Goal: Task Accomplishment & Management: Use online tool/utility

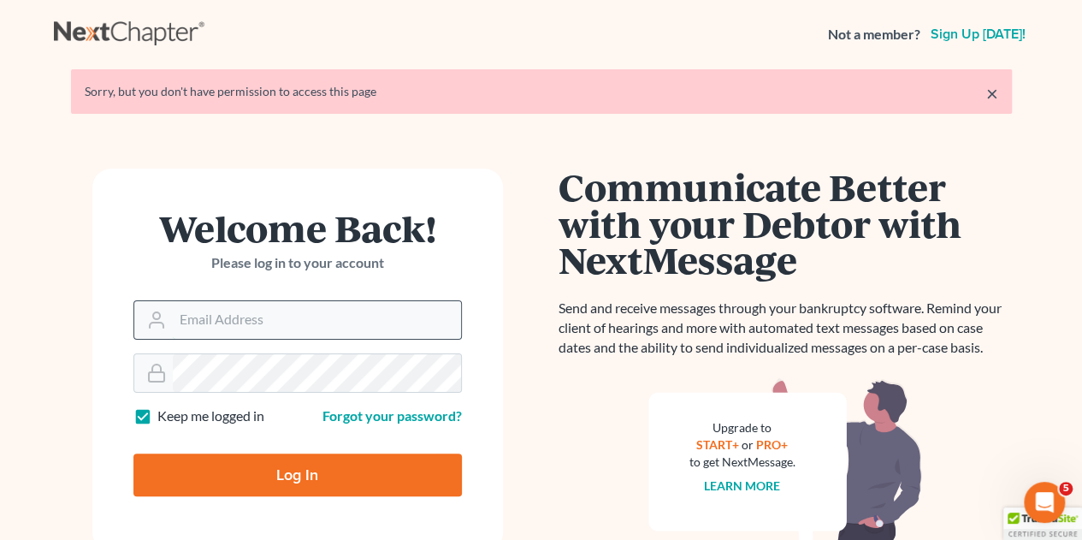
click at [381, 319] on input "Email Address" at bounding box center [317, 320] width 288 height 38
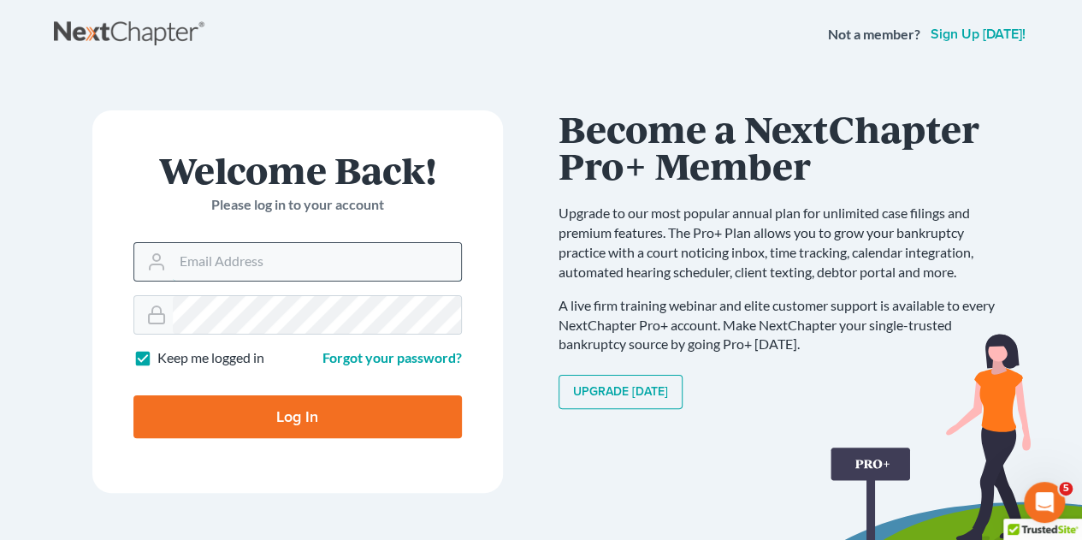
type input "legal@montejwhite.com"
click at [318, 407] on input "Log In" at bounding box center [297, 416] width 329 height 43
type input "Thinking..."
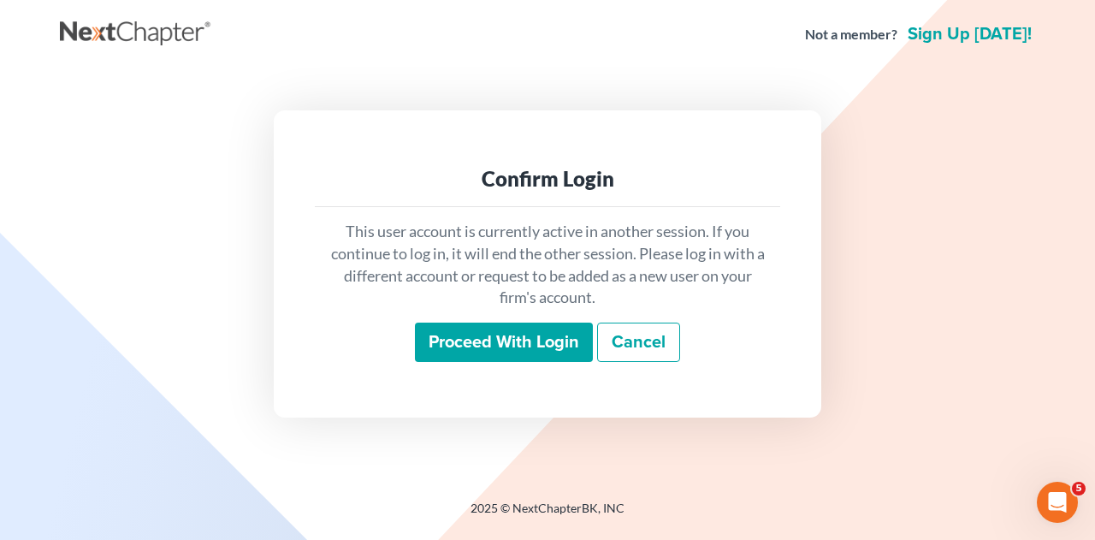
click at [489, 355] on input "Proceed with login" at bounding box center [504, 342] width 178 height 39
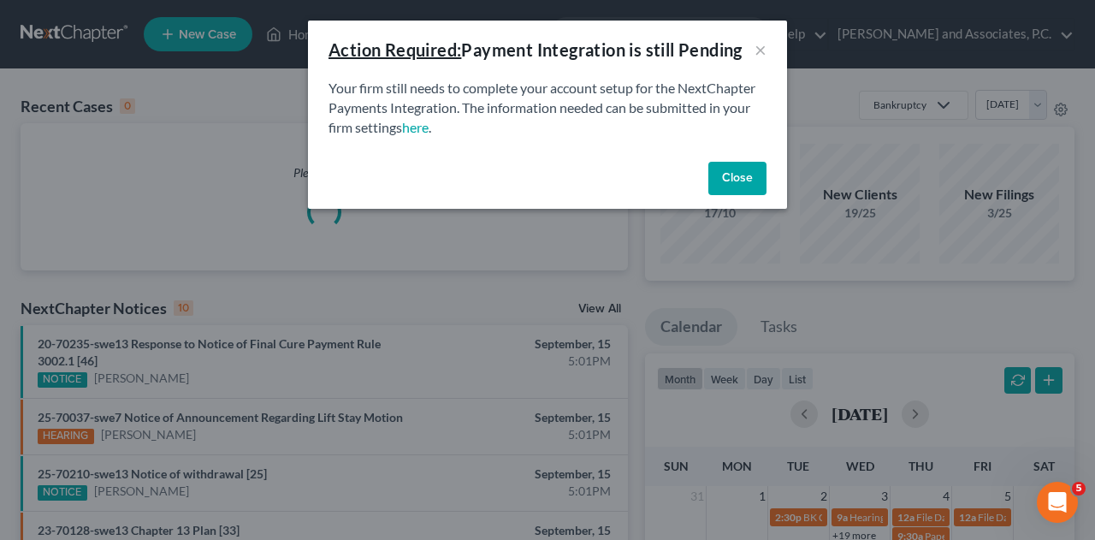
click at [749, 175] on button "Close" at bounding box center [737, 179] width 58 height 34
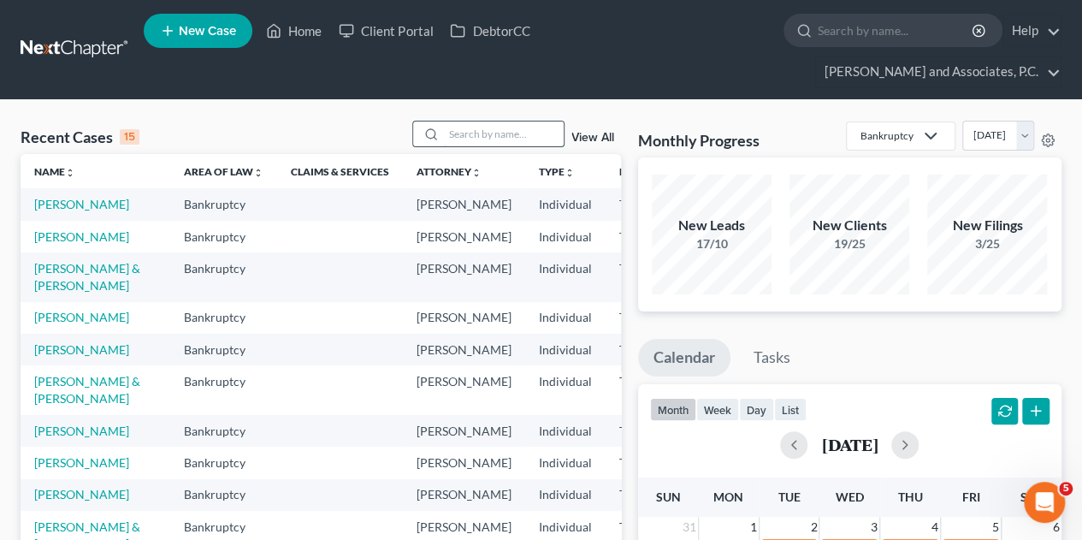
click at [517, 121] on input "search" at bounding box center [504, 133] width 120 height 25
type input "[PERSON_NAME]"
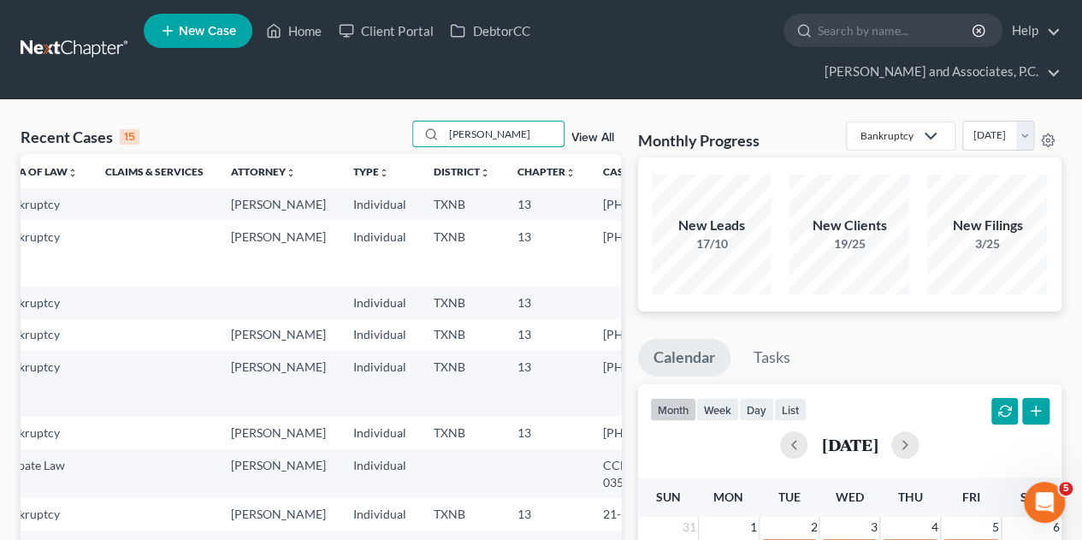
scroll to position [0, 165]
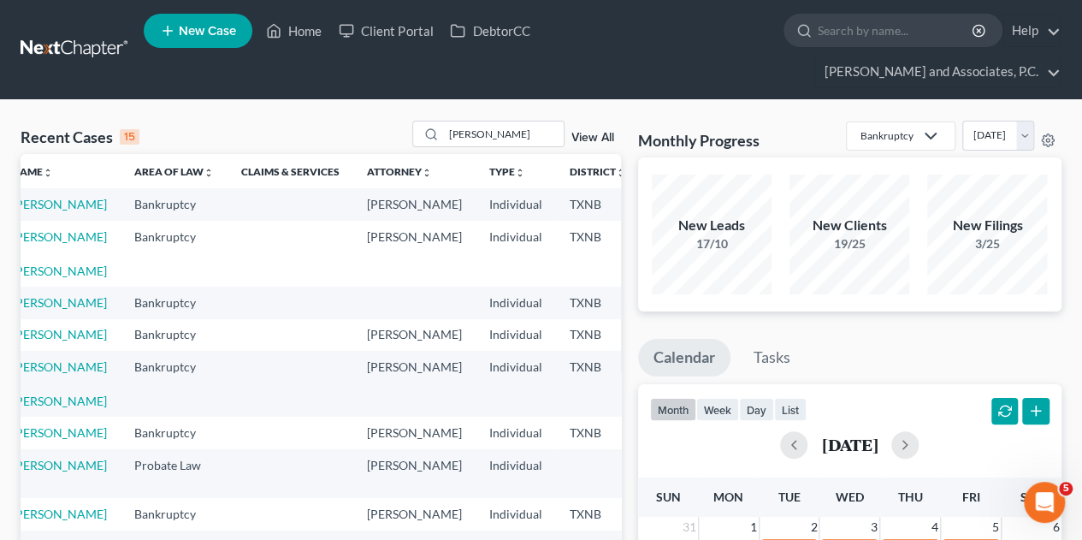
scroll to position [0, 15]
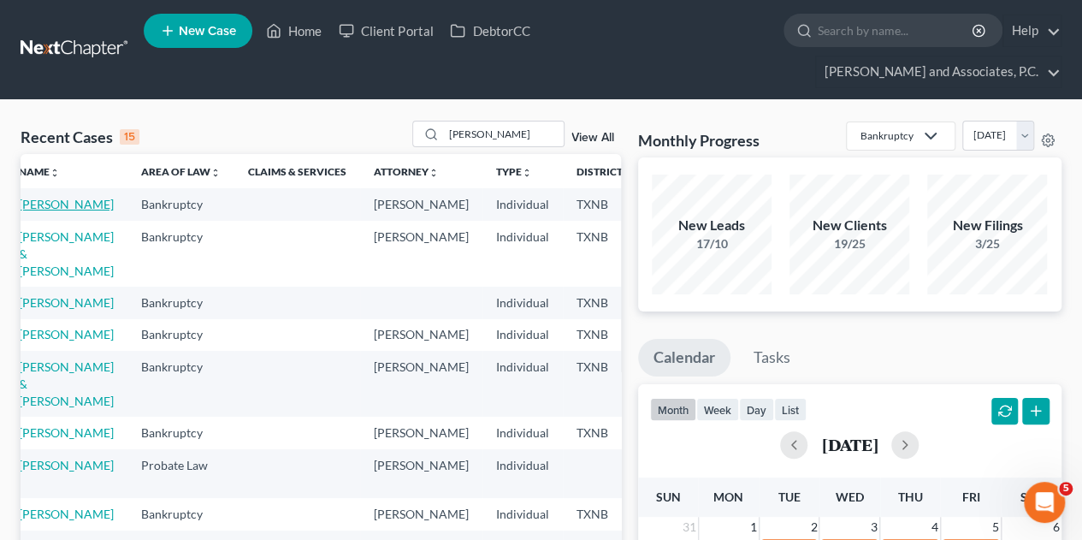
click at [39, 197] on link "[PERSON_NAME]" at bounding box center [66, 204] width 95 height 15
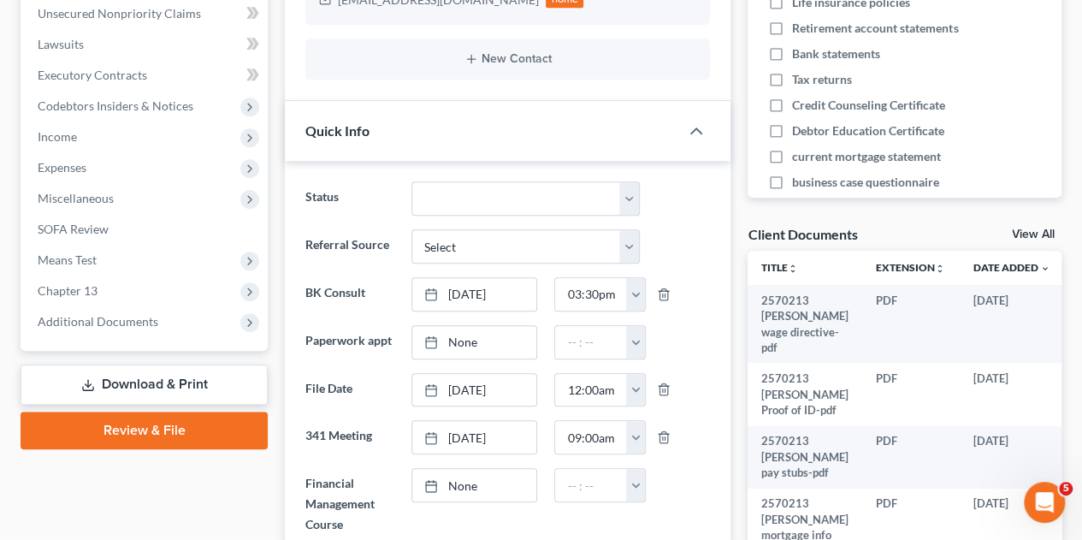
scroll to position [467, 0]
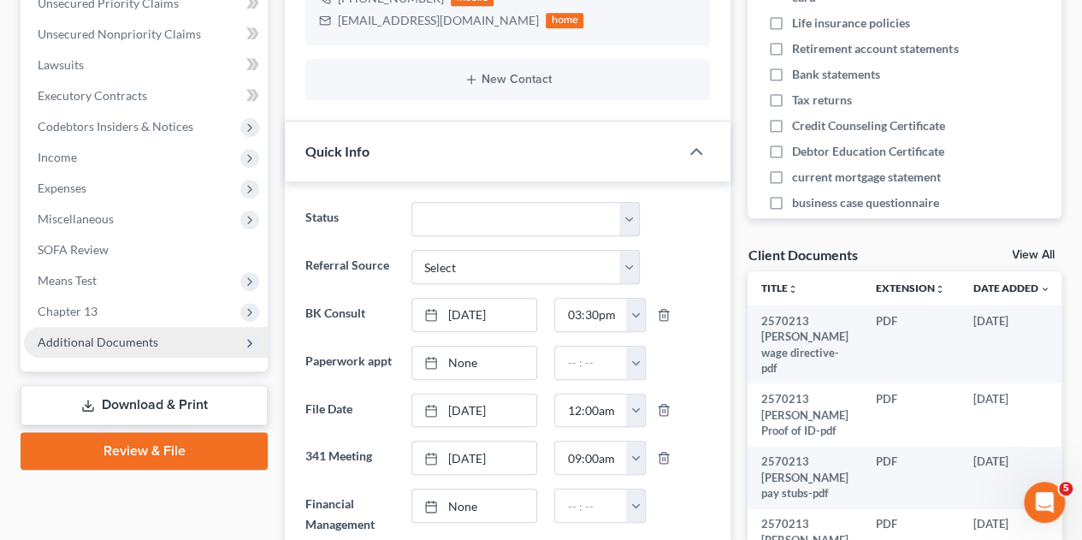
click at [110, 327] on span "Additional Documents" at bounding box center [146, 342] width 244 height 31
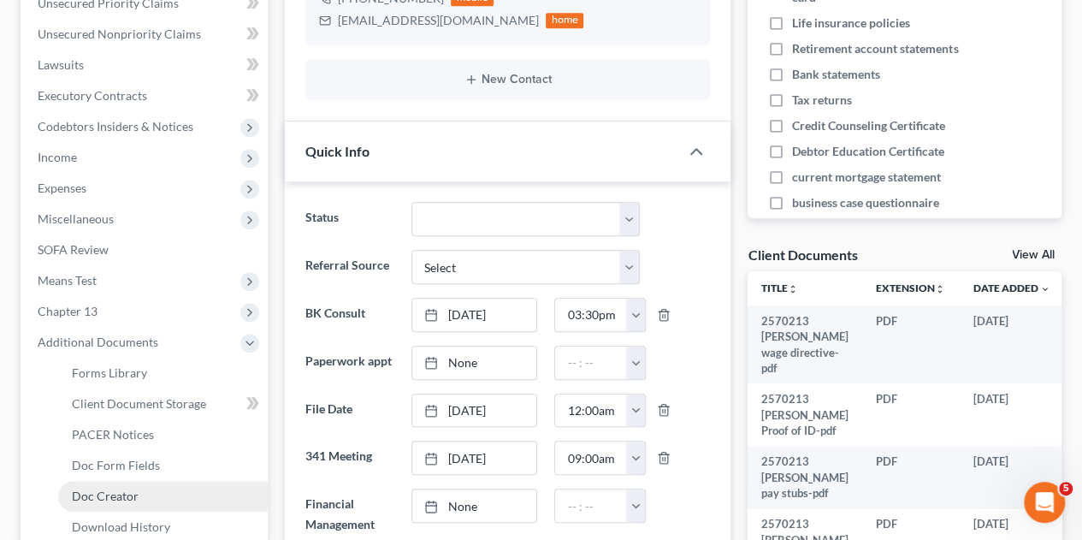
click at [116, 488] on span "Doc Creator" at bounding box center [105, 495] width 67 height 15
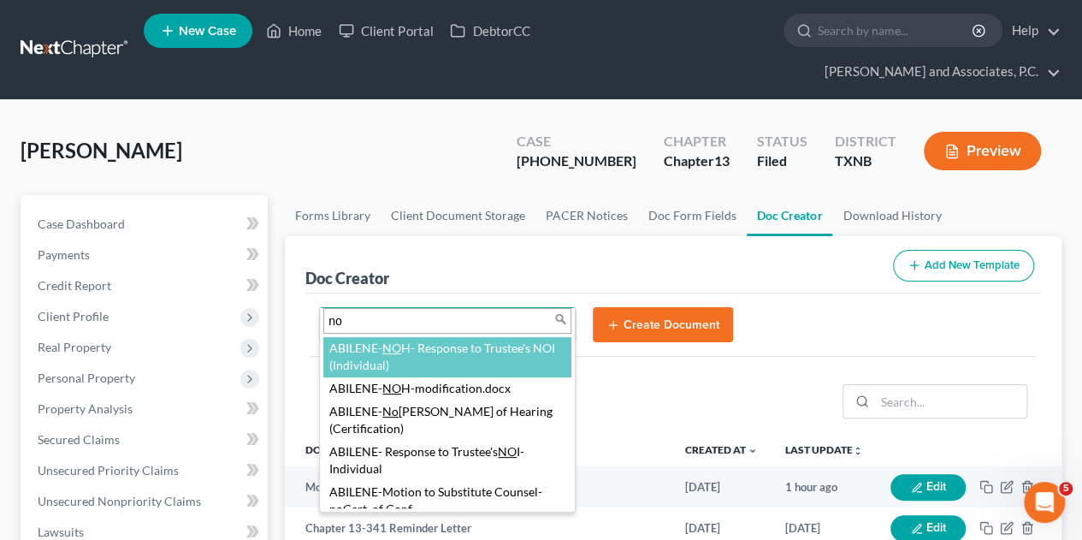
type input "not"
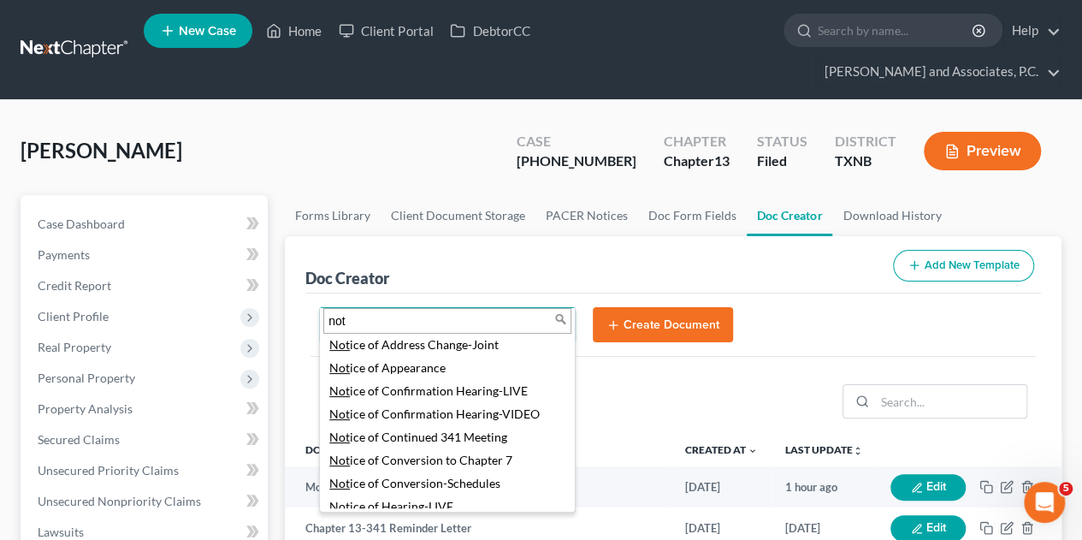
scroll to position [240, 0]
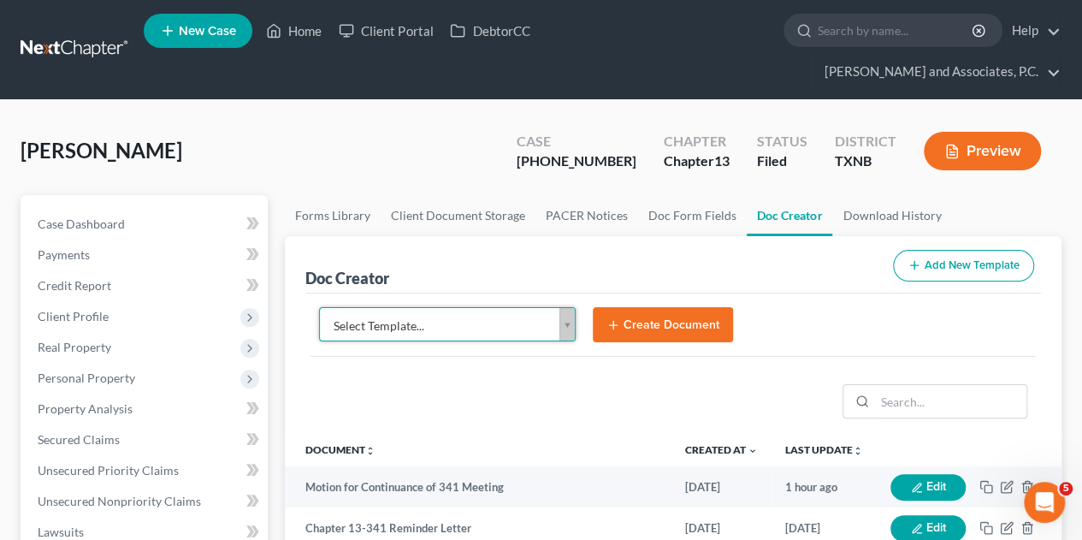
click at [317, 37] on link "Home" at bounding box center [293, 30] width 73 height 31
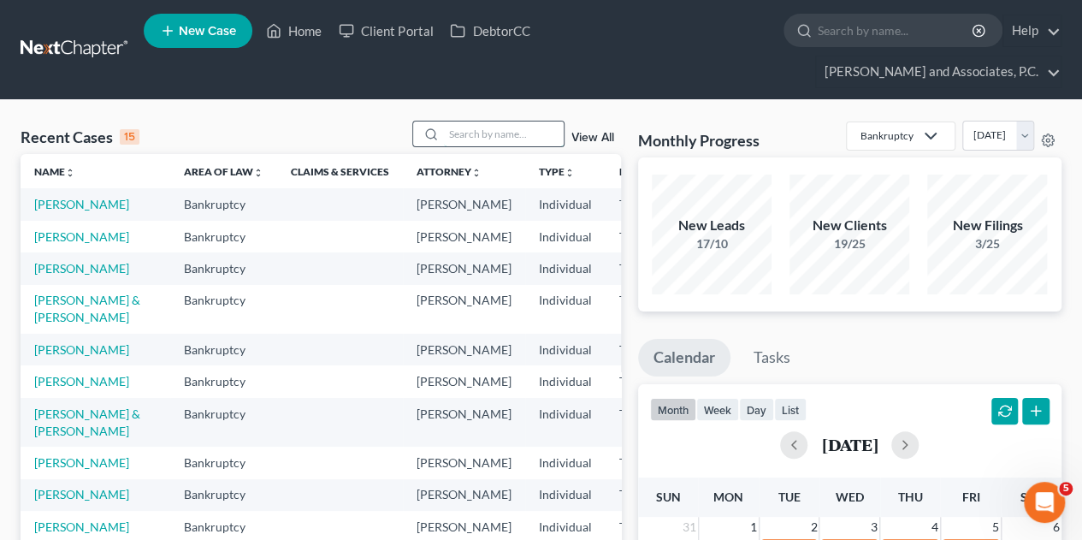
click at [474, 121] on input "search" at bounding box center [504, 133] width 120 height 25
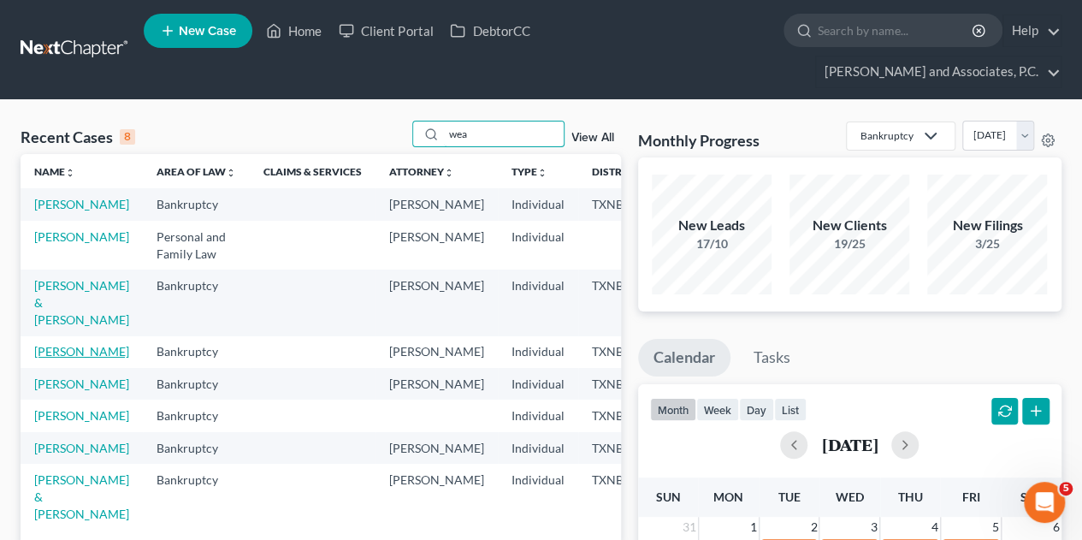
type input "wea"
click at [57, 344] on link "[PERSON_NAME]" at bounding box center [81, 351] width 95 height 15
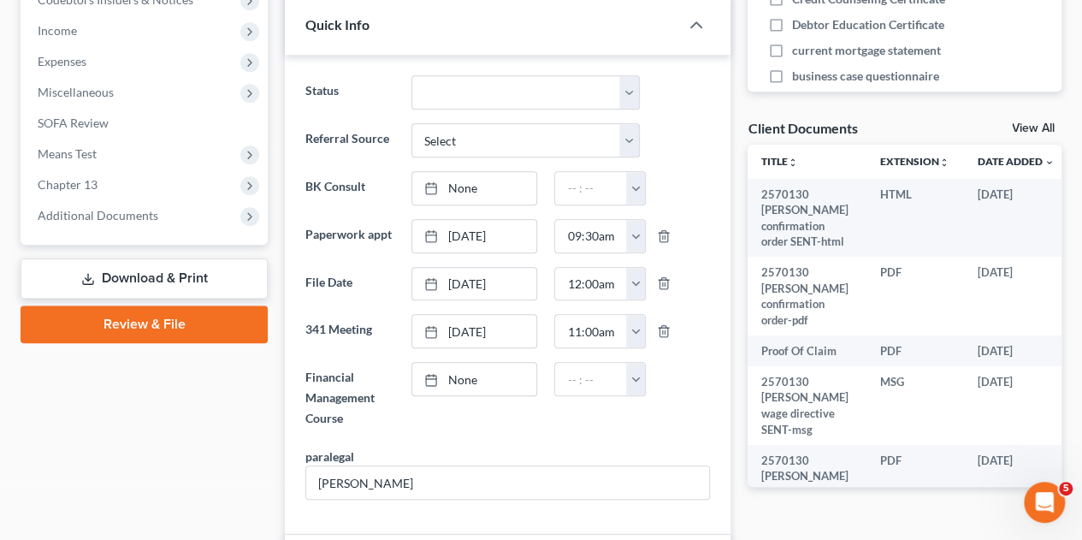
scroll to position [627, 0]
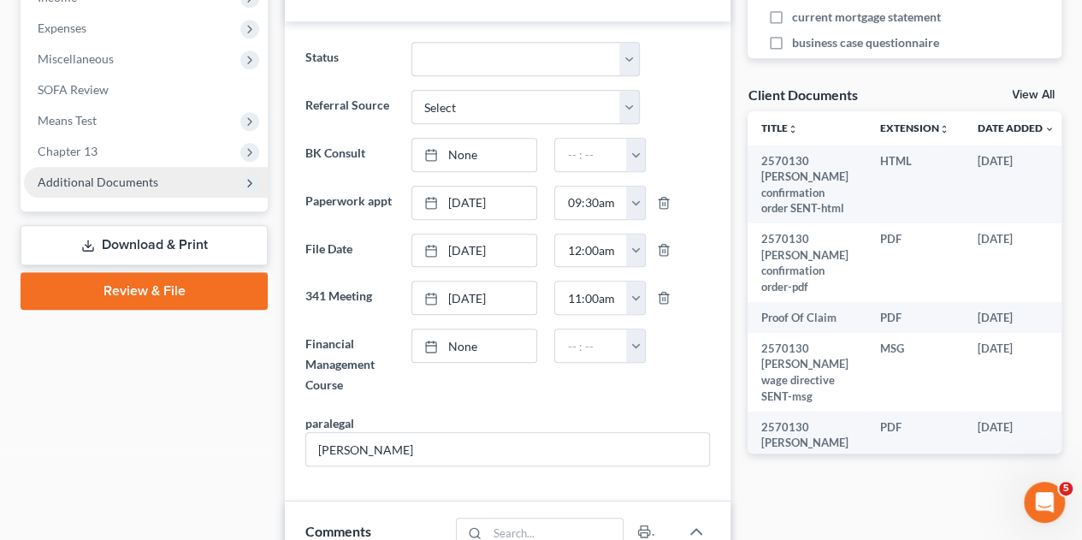
click at [63, 175] on span "Additional Documents" at bounding box center [98, 182] width 121 height 15
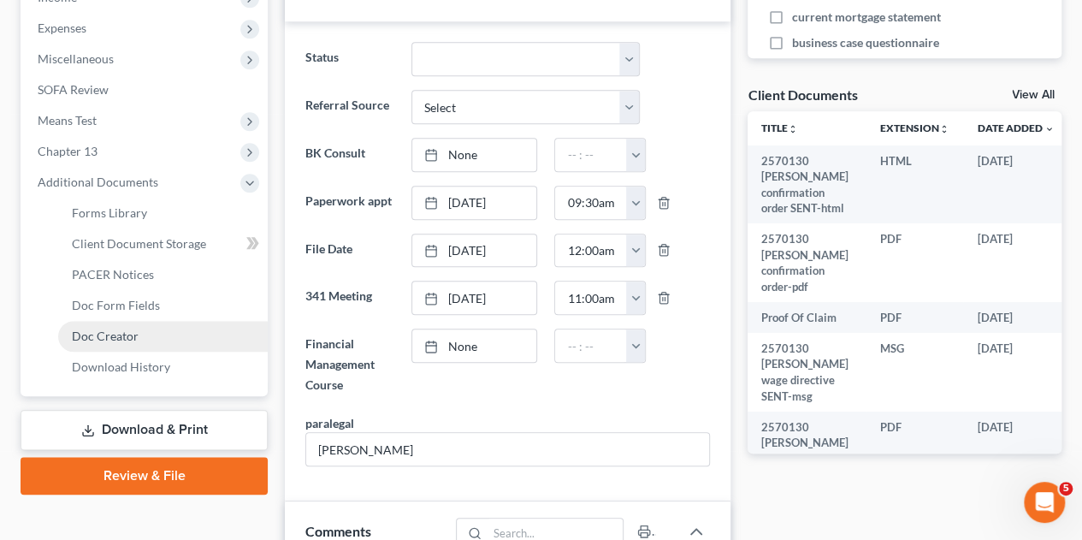
click at [98, 329] on span "Doc Creator" at bounding box center [105, 336] width 67 height 15
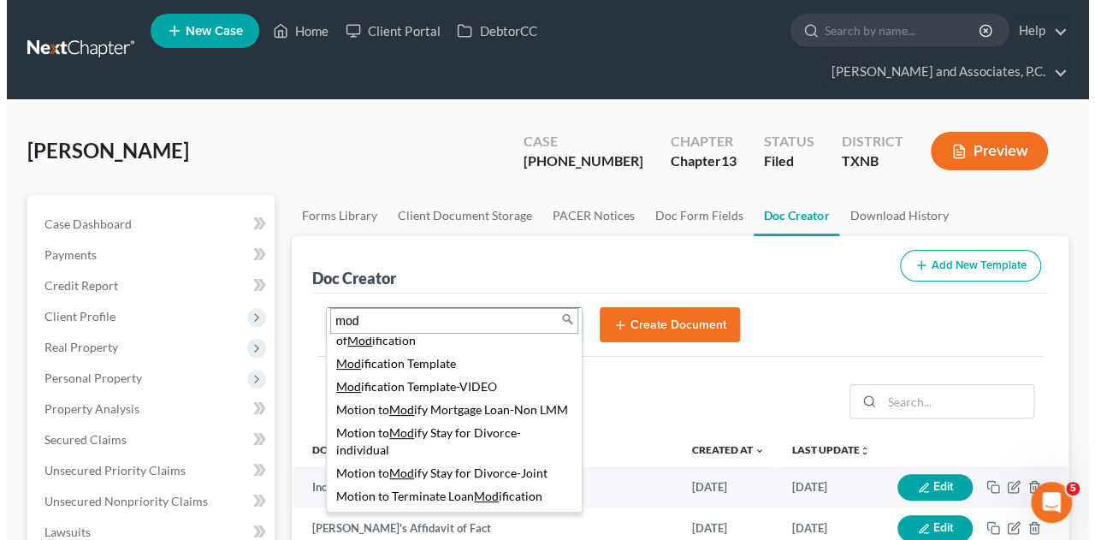
scroll to position [392, 0]
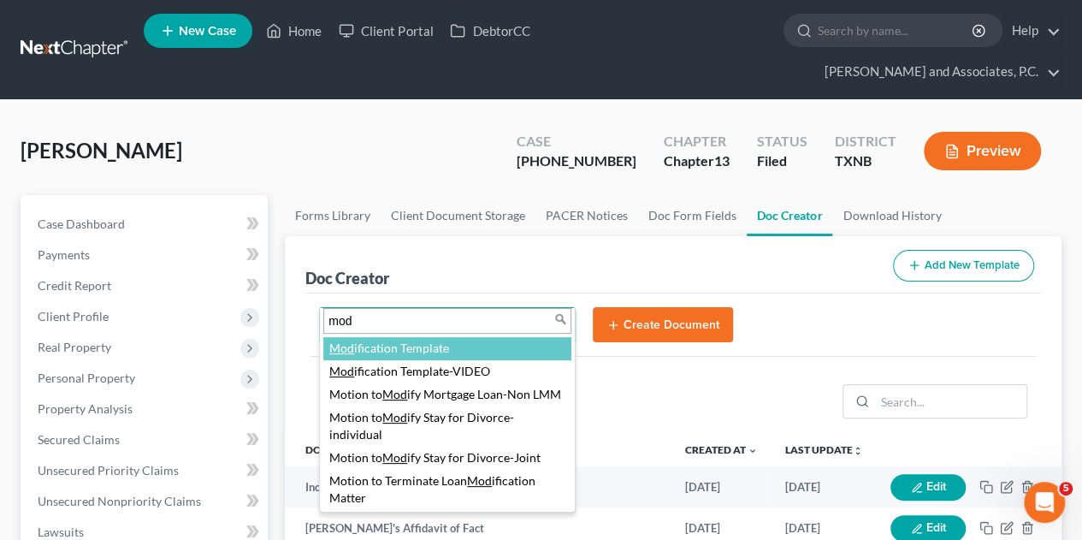
type input "mod"
select select "77150"
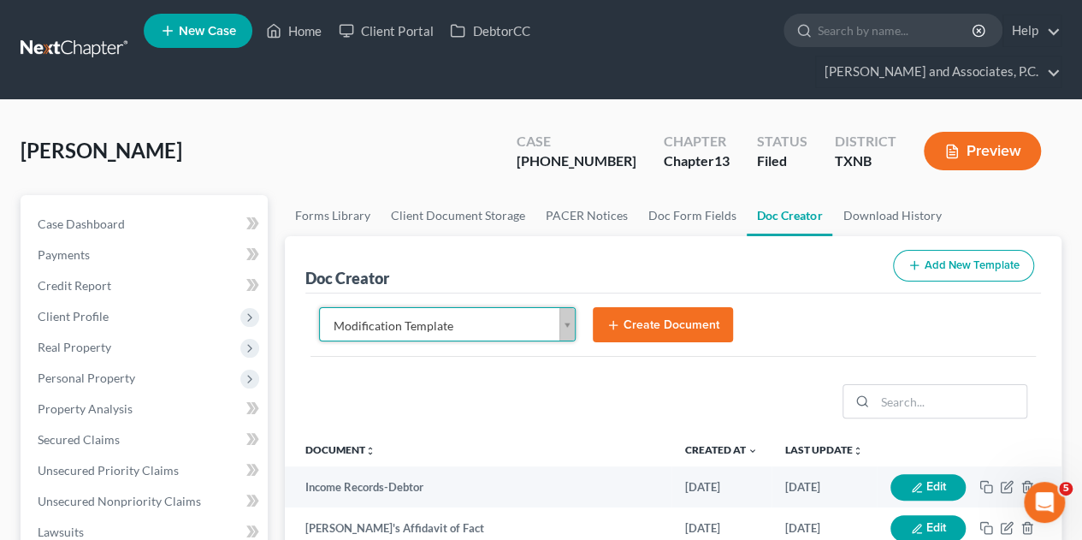
click at [648, 307] on button "Create Document" at bounding box center [663, 325] width 140 height 36
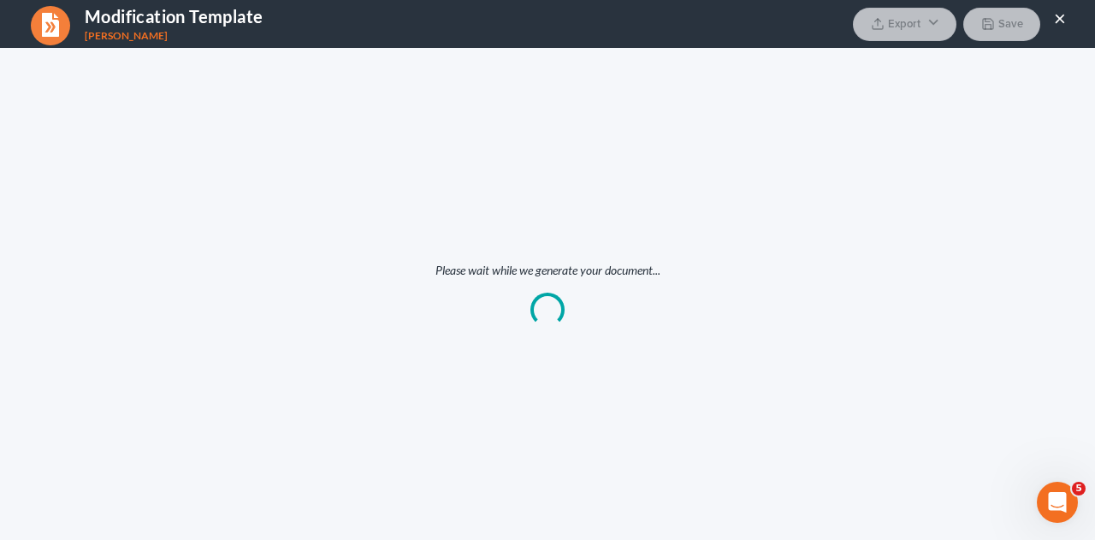
scroll to position [0, 0]
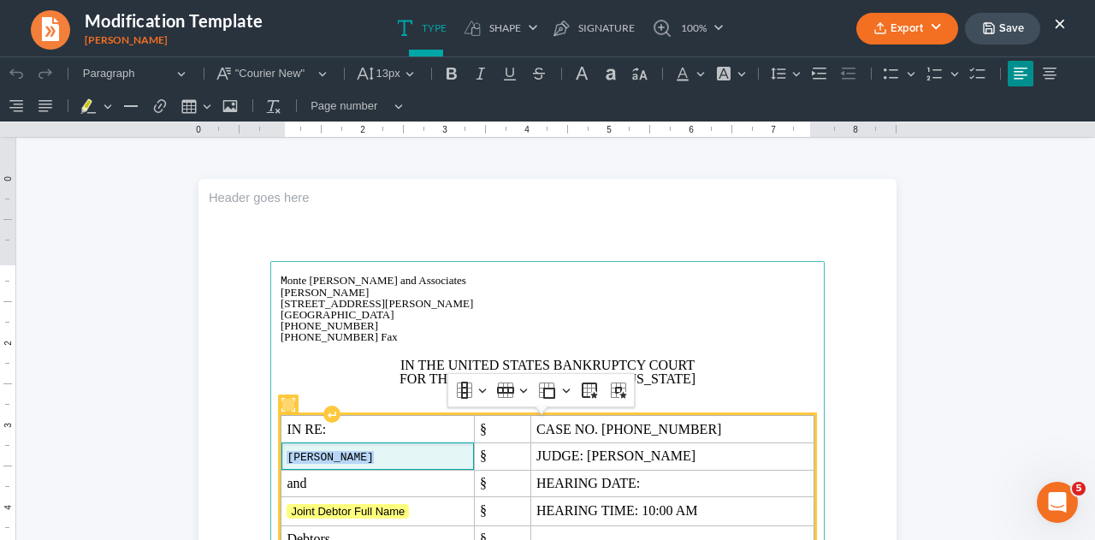
drag, startPoint x: 281, startPoint y: 458, endPoint x: 372, endPoint y: 453, distance: 91.6
click at [372, 453] on span "[PERSON_NAME]" at bounding box center [377, 457] width 181 height 13
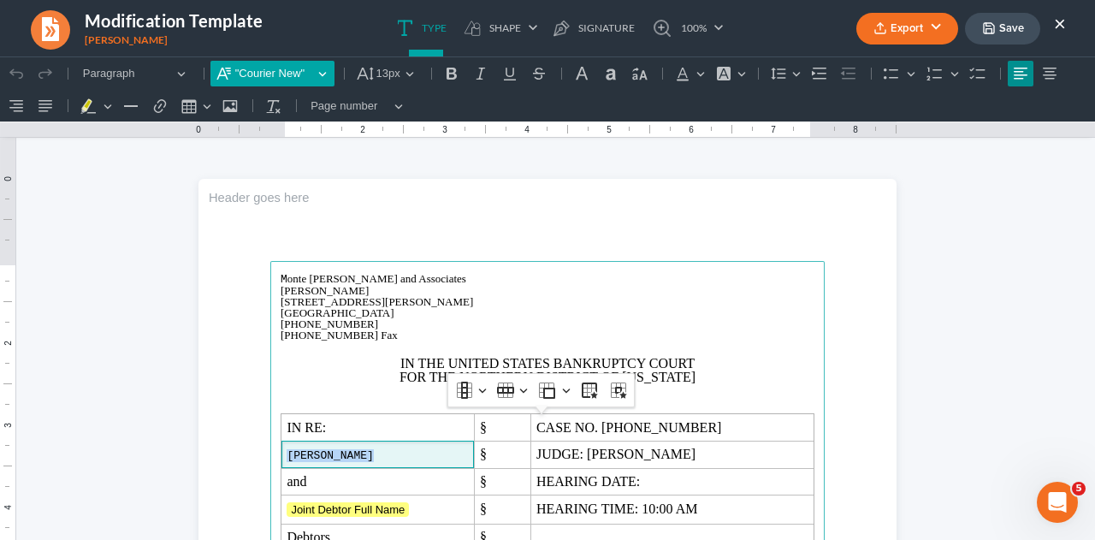
click at [252, 78] on span ""Courier New"" at bounding box center [274, 73] width 78 height 17
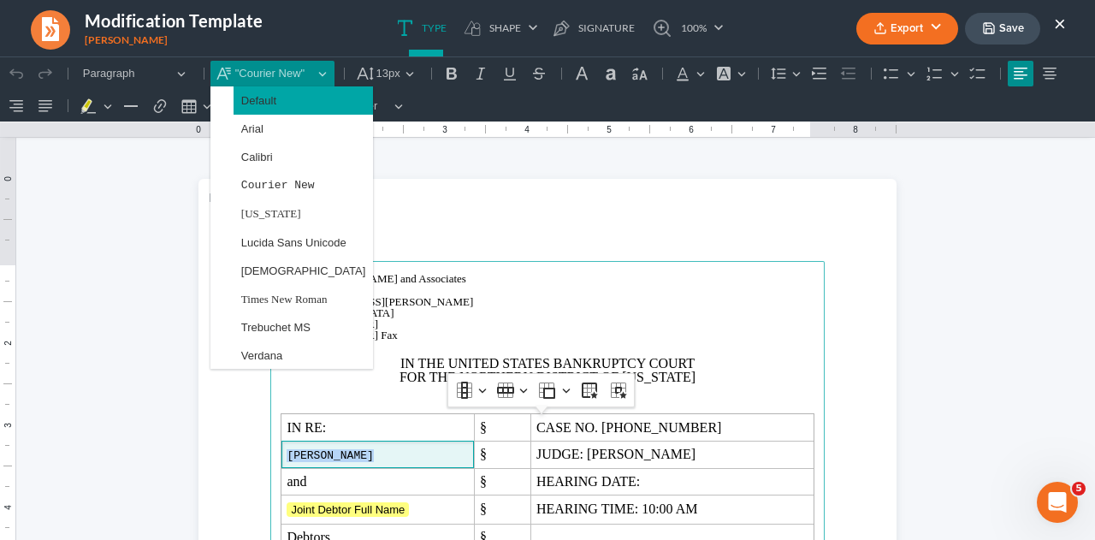
click at [253, 105] on span "Default" at bounding box center [258, 101] width 35 height 20
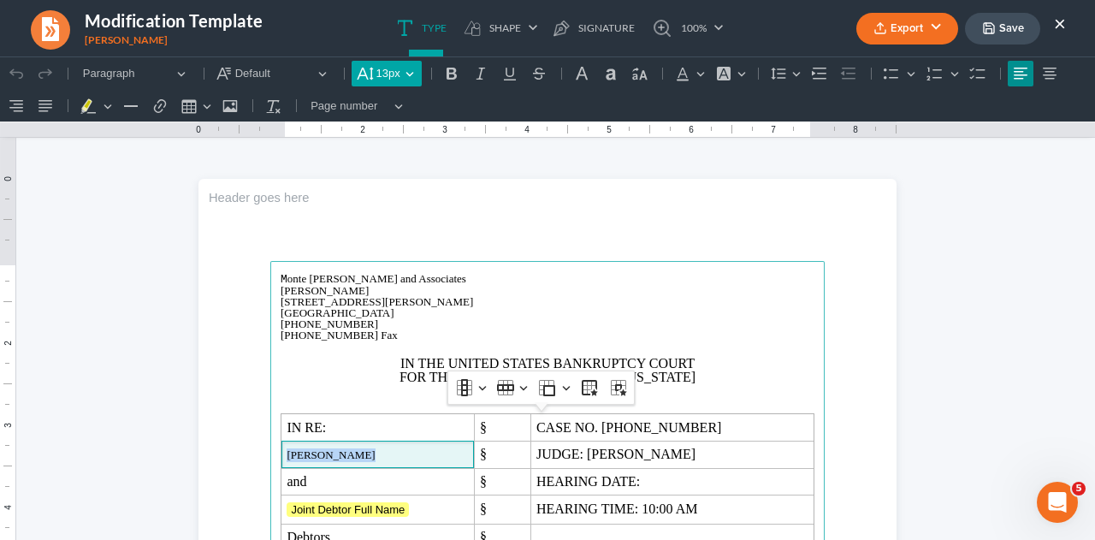
click at [376, 72] on span "13px" at bounding box center [388, 73] width 24 height 17
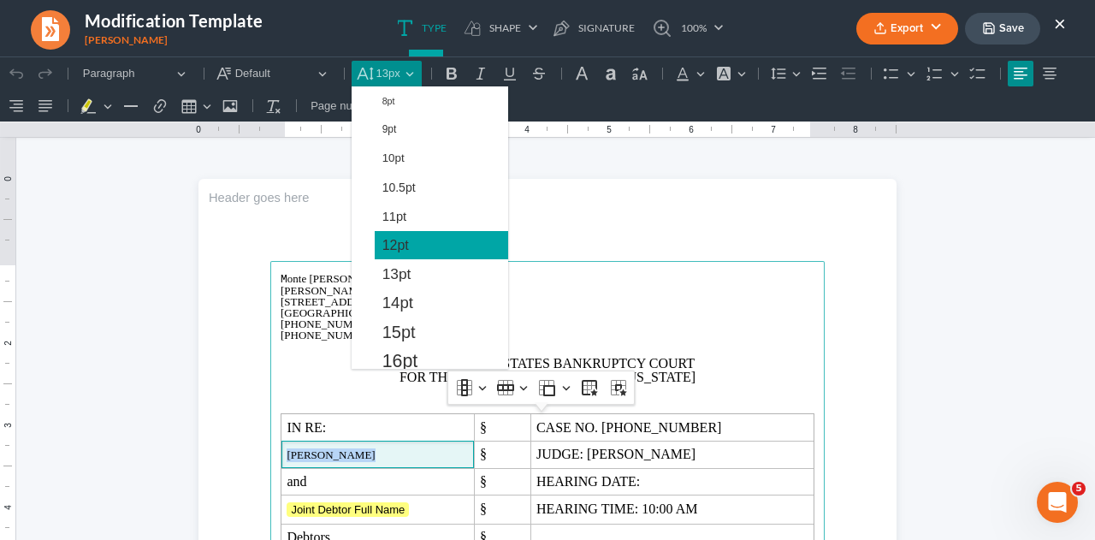
click at [391, 246] on span "12pt" at bounding box center [395, 245] width 27 height 21
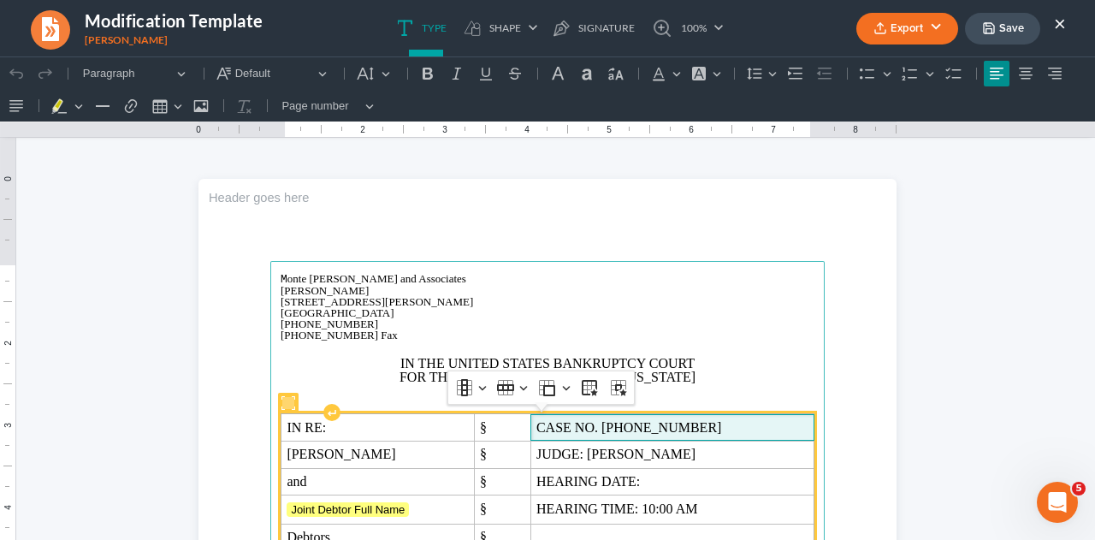
click at [668, 429] on span "CASE NO. [PHONE_NUMBER]" at bounding box center [672, 427] width 272 height 15
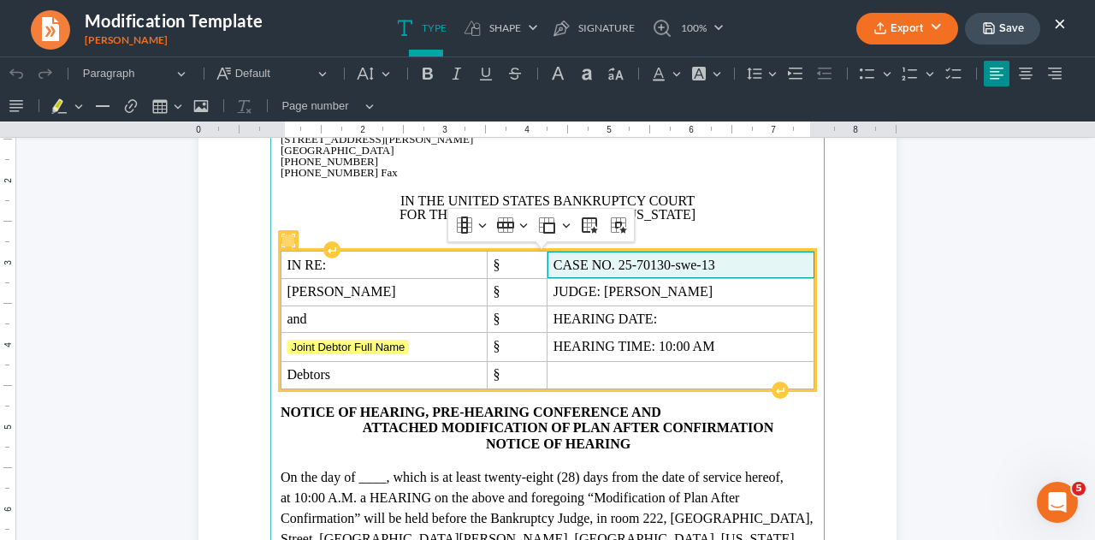
scroll to position [171, 0]
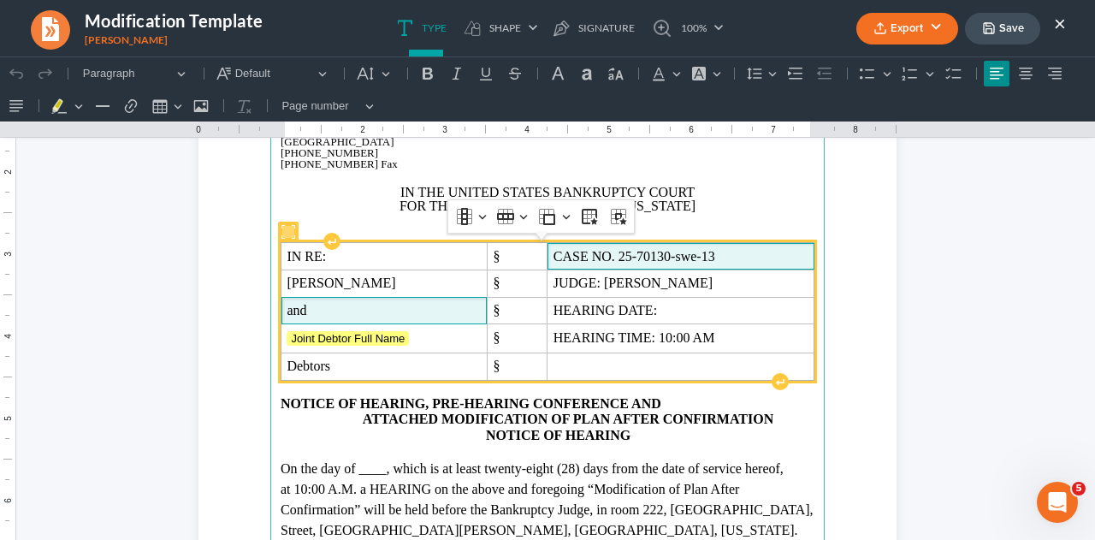
click at [313, 309] on span "and" at bounding box center [384, 310] width 194 height 15
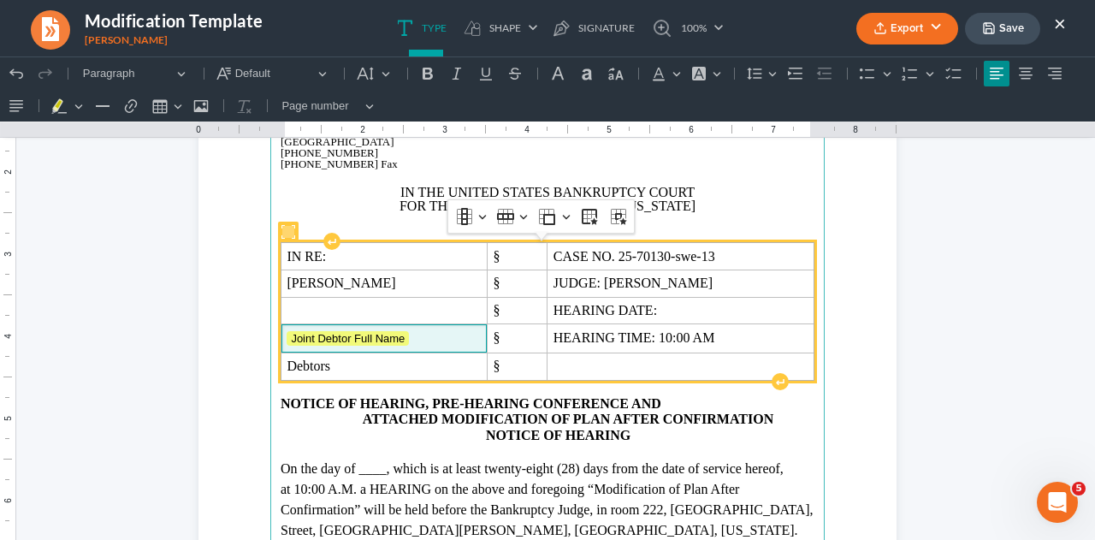
click at [407, 345] on span "Joint Debtor Full Name" at bounding box center [384, 338] width 194 height 17
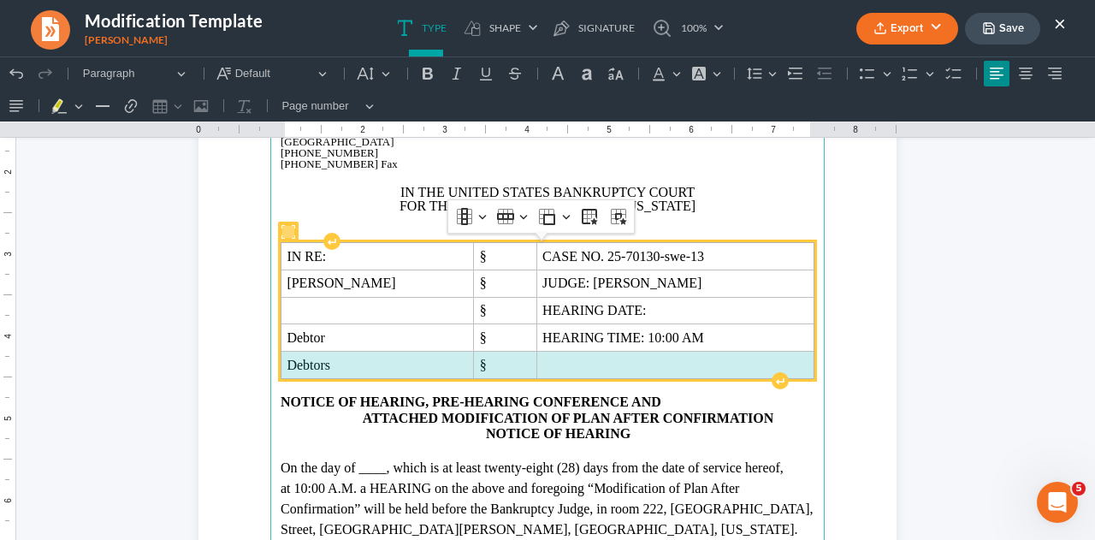
drag, startPoint x: 280, startPoint y: 364, endPoint x: 567, endPoint y: 359, distance: 287.5
click at [567, 359] on tr "Debtors §" at bounding box center [547, 365] width 533 height 27
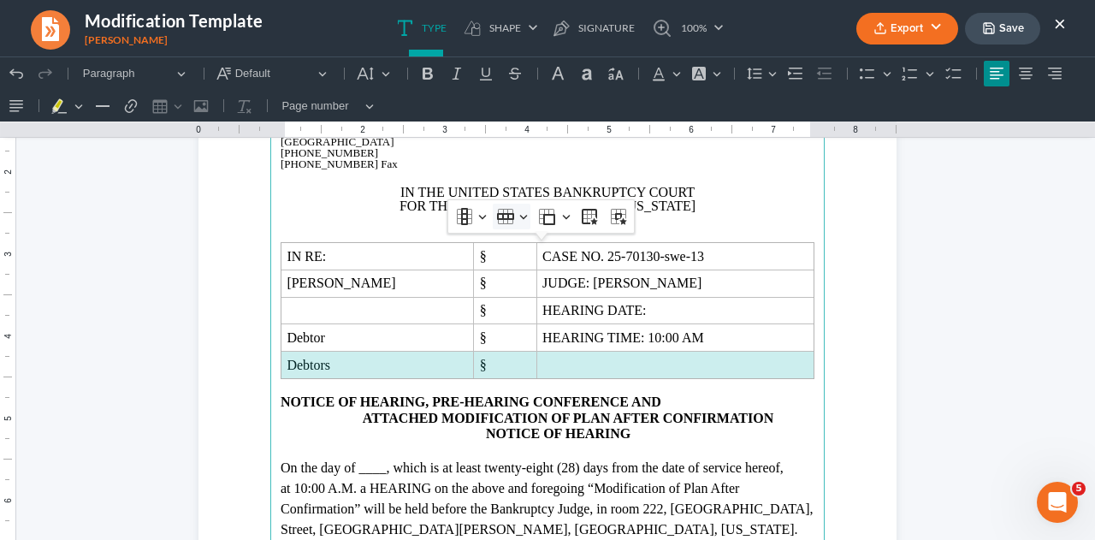
click at [500, 220] on icon "Table toolbar" at bounding box center [505, 216] width 17 height 17
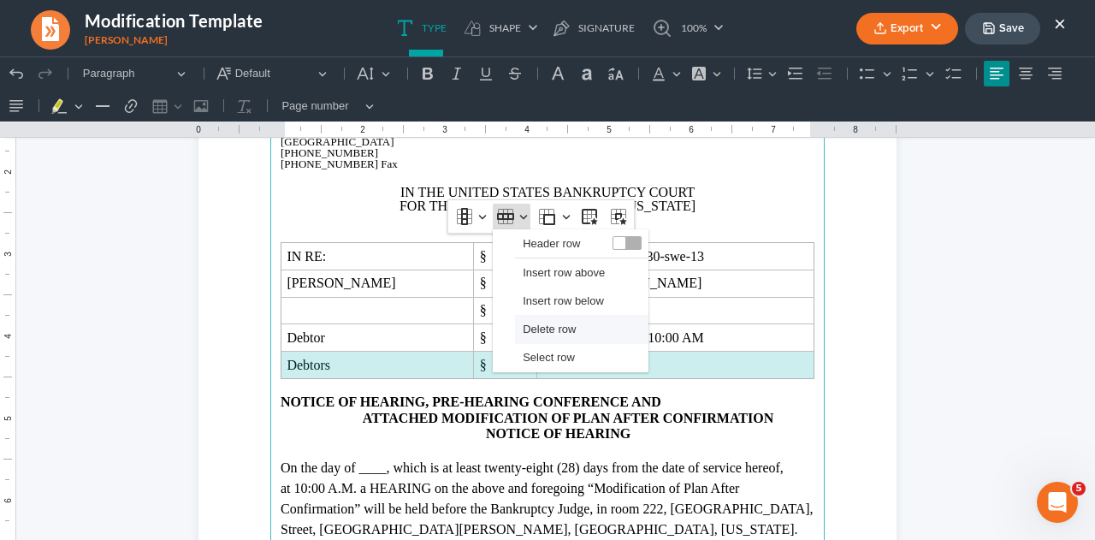
click at [528, 328] on span "Delete row" at bounding box center [549, 329] width 53 height 20
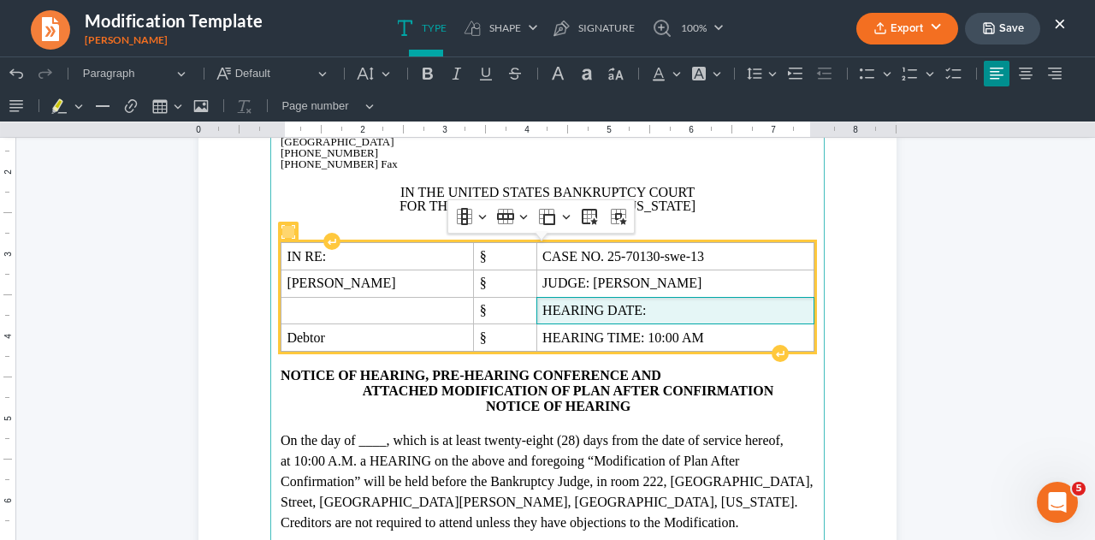
click at [648, 310] on span "HEARING DATE:" at bounding box center [675, 310] width 266 height 15
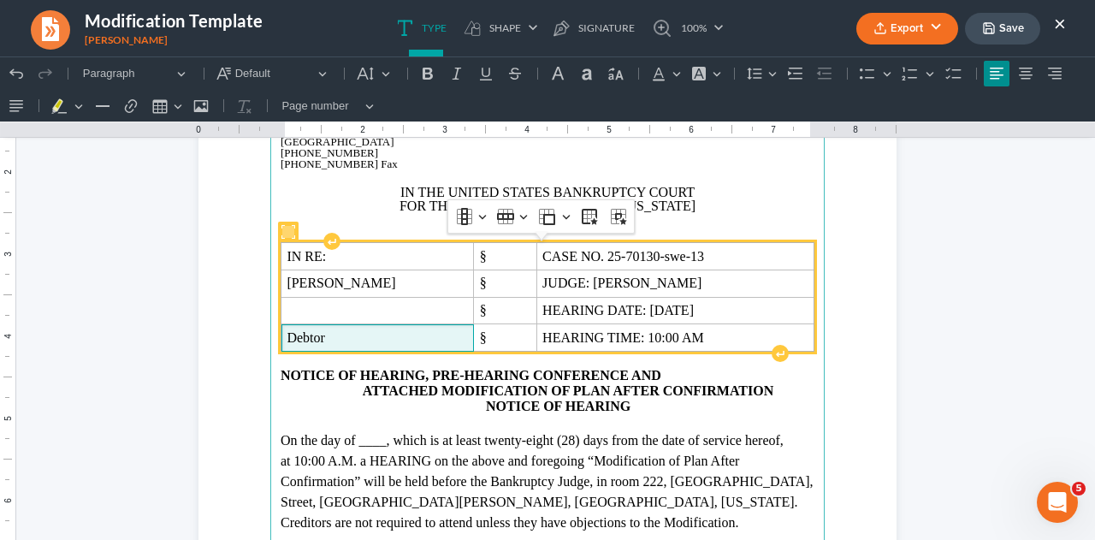
click at [375, 340] on span "Debtor" at bounding box center [377, 337] width 181 height 15
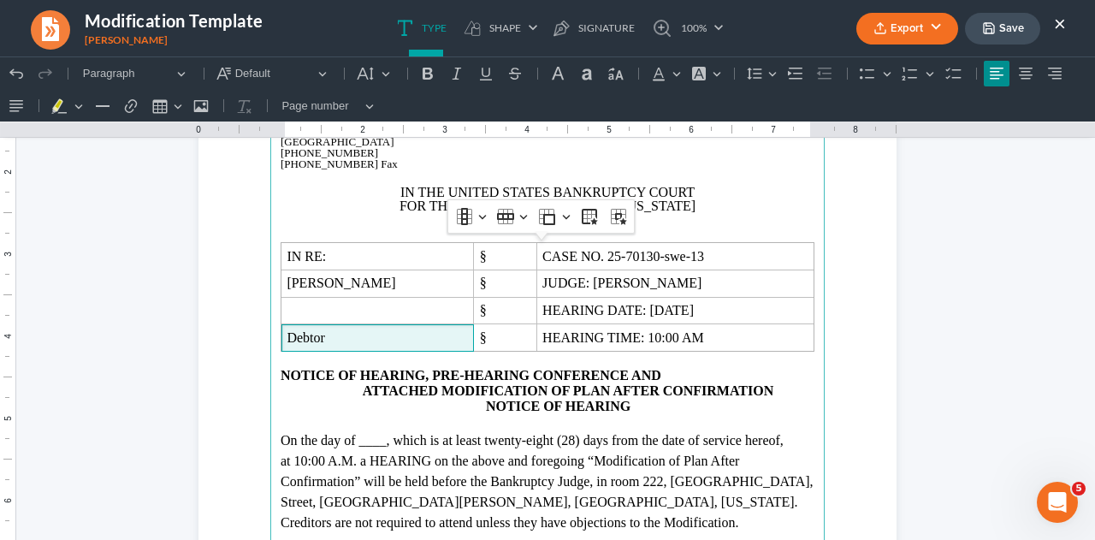
click at [407, 446] on p "On the day of ____ , which is at least twenty-eight (28) days from the date of …" at bounding box center [548, 481] width 534 height 103
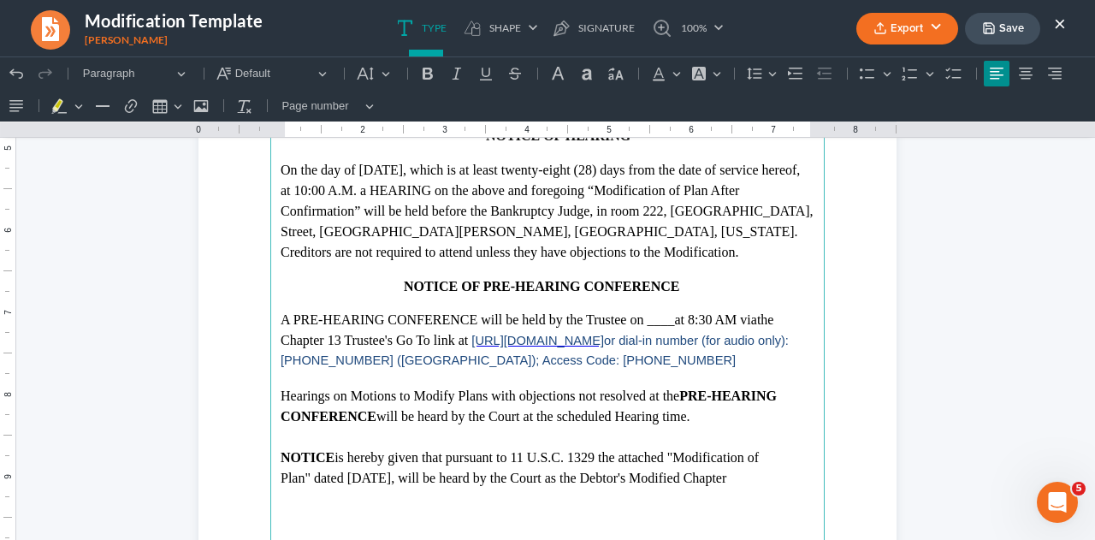
scroll to position [444, 0]
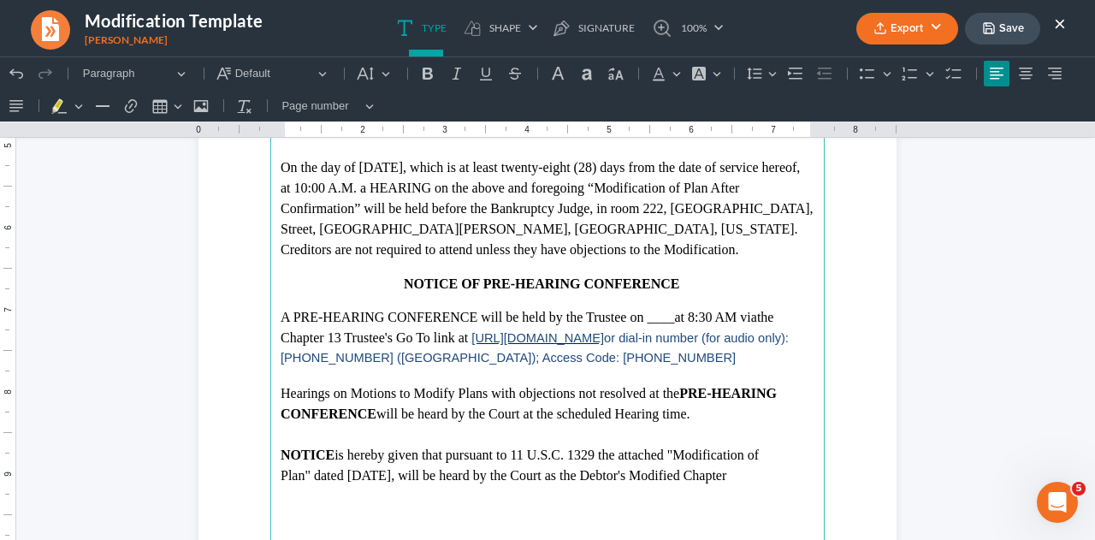
click at [696, 320] on span "at 8:30 AM via" at bounding box center [715, 317] width 82 height 15
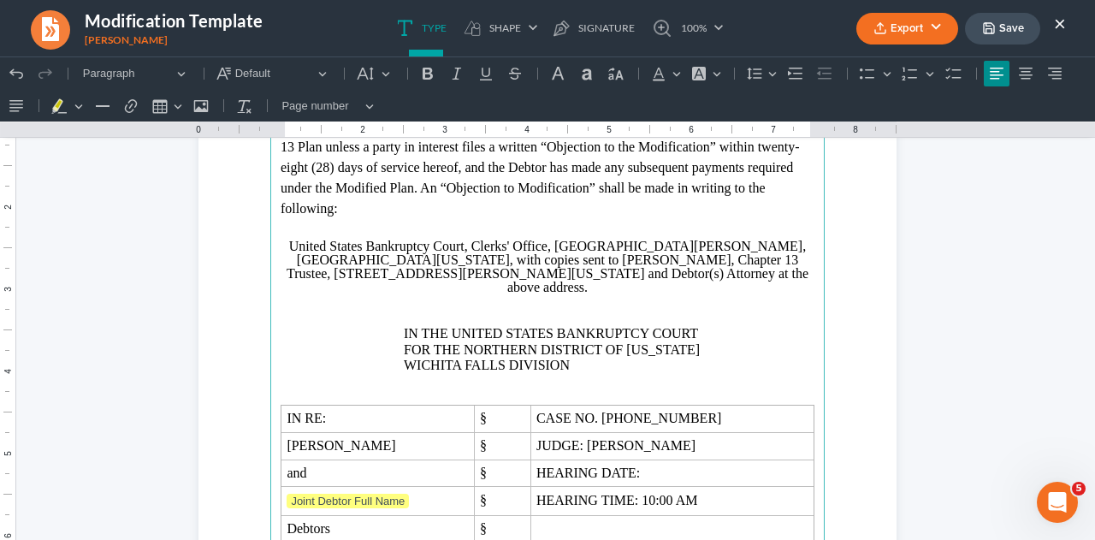
scroll to position [1081, 0]
click at [443, 388] on p "Rich Text Editor, page-1-main" at bounding box center [548, 395] width 534 height 15
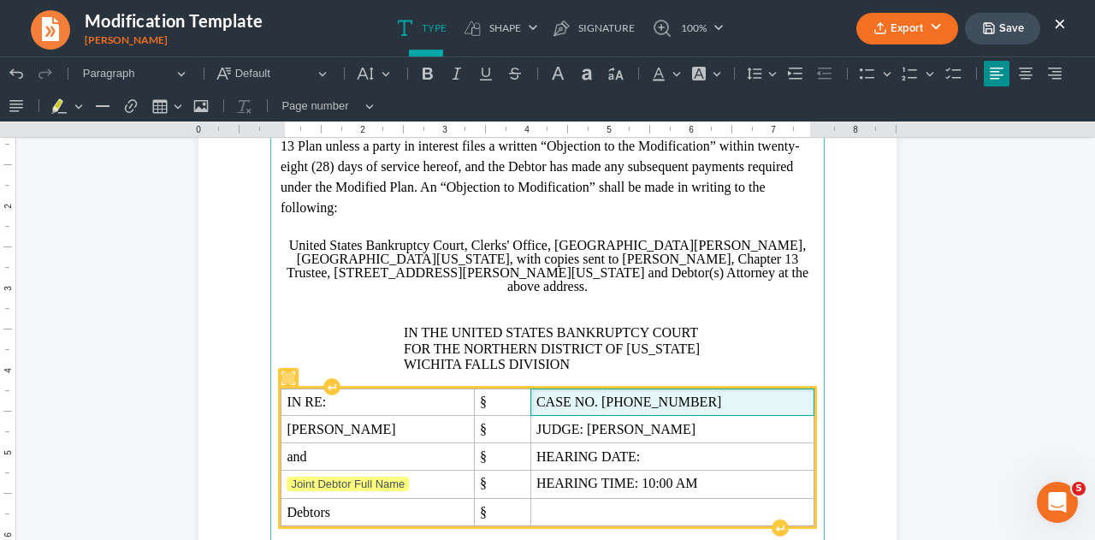
click at [669, 394] on span "CASE NO. [PHONE_NUMBER]" at bounding box center [672, 401] width 272 height 15
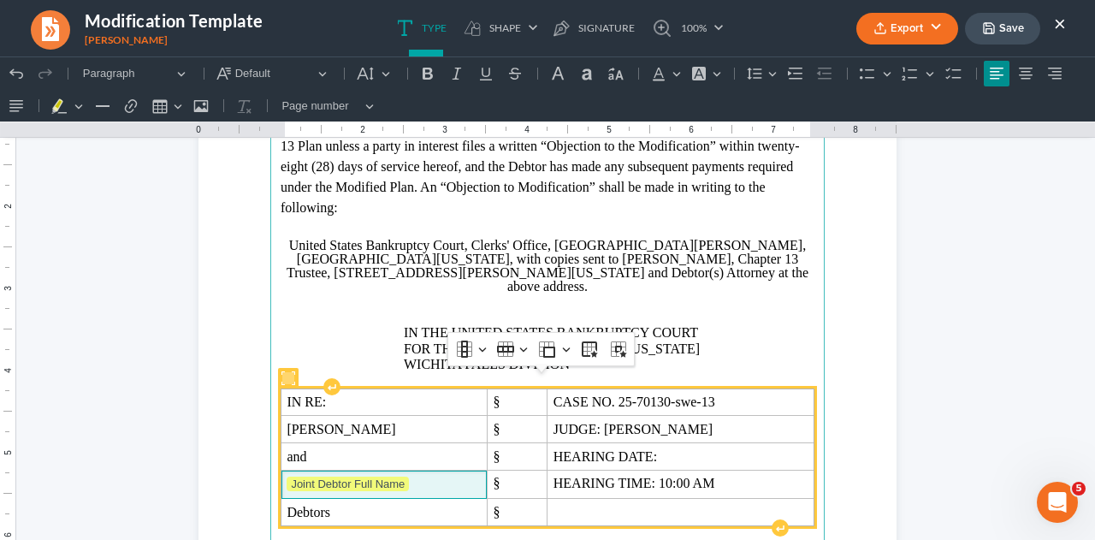
click at [411, 476] on span "Joint Debtor Full Name" at bounding box center [384, 484] width 194 height 17
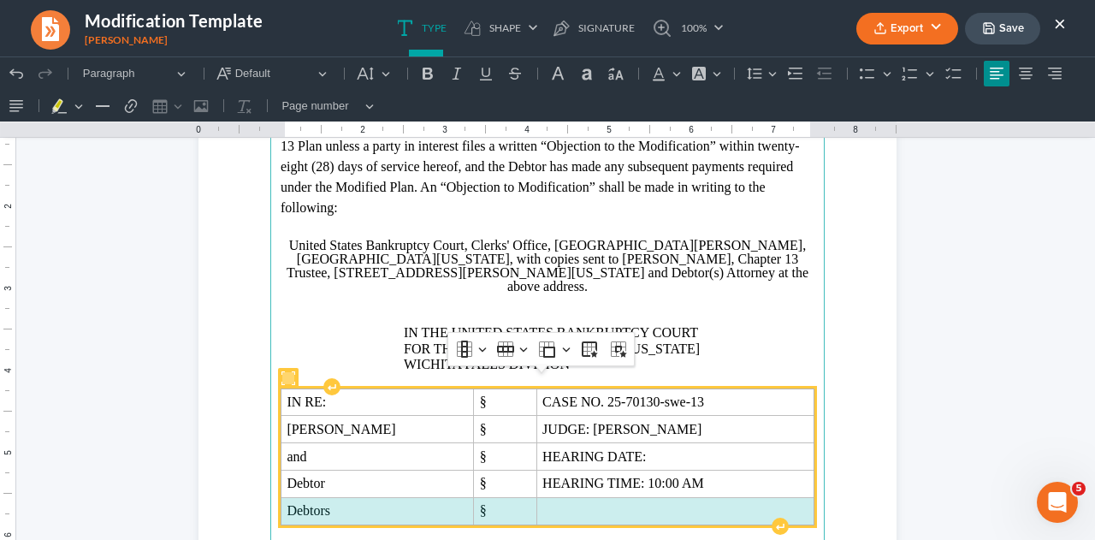
drag, startPoint x: 282, startPoint y: 494, endPoint x: 575, endPoint y: 490, distance: 292.6
click at [575, 497] on tr "Debtors §" at bounding box center [547, 510] width 533 height 27
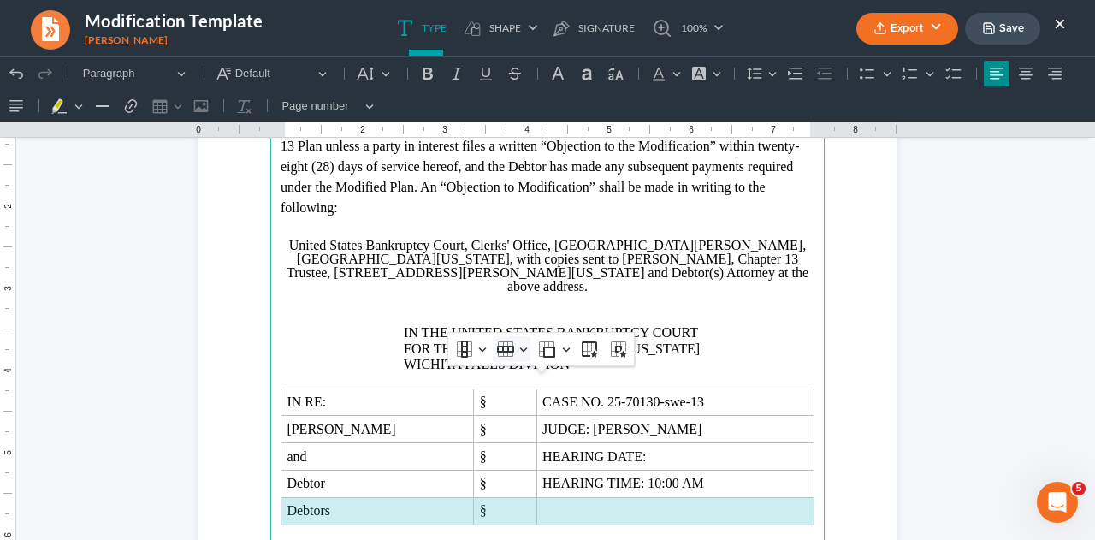
click at [501, 349] on icon "Table toolbar" at bounding box center [505, 349] width 17 height 7
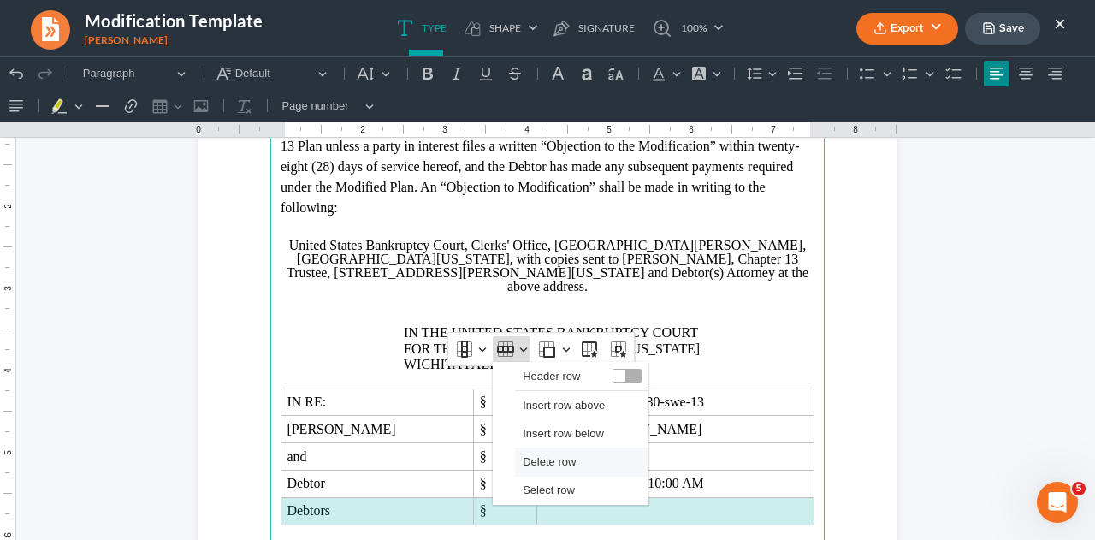
click at [520, 459] on button "Delete row" at bounding box center [581, 461] width 133 height 28
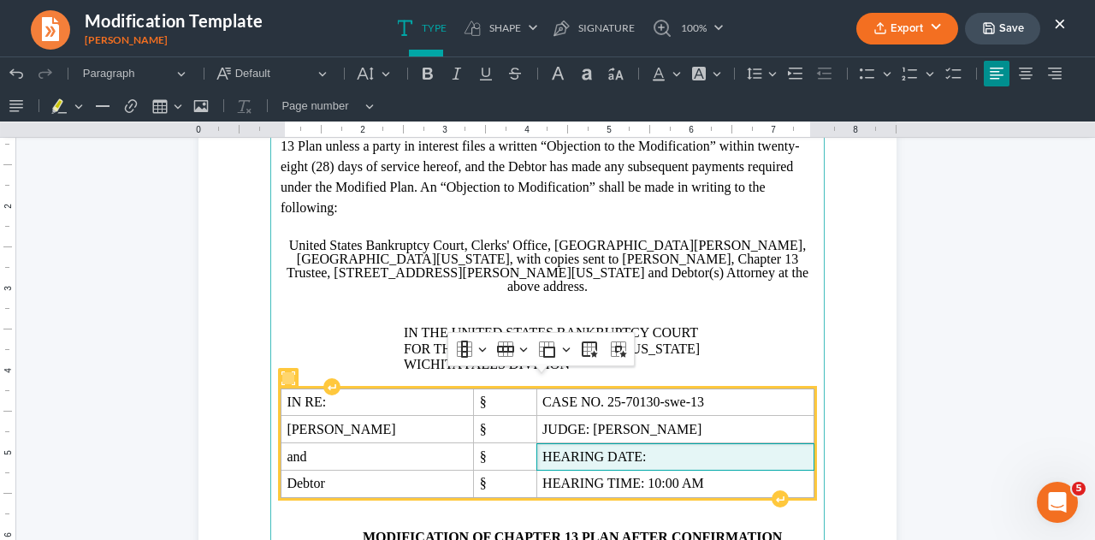
click at [632, 449] on span "HEARING DATE:" at bounding box center [675, 456] width 266 height 15
click at [318, 449] on span "and" at bounding box center [377, 456] width 181 height 15
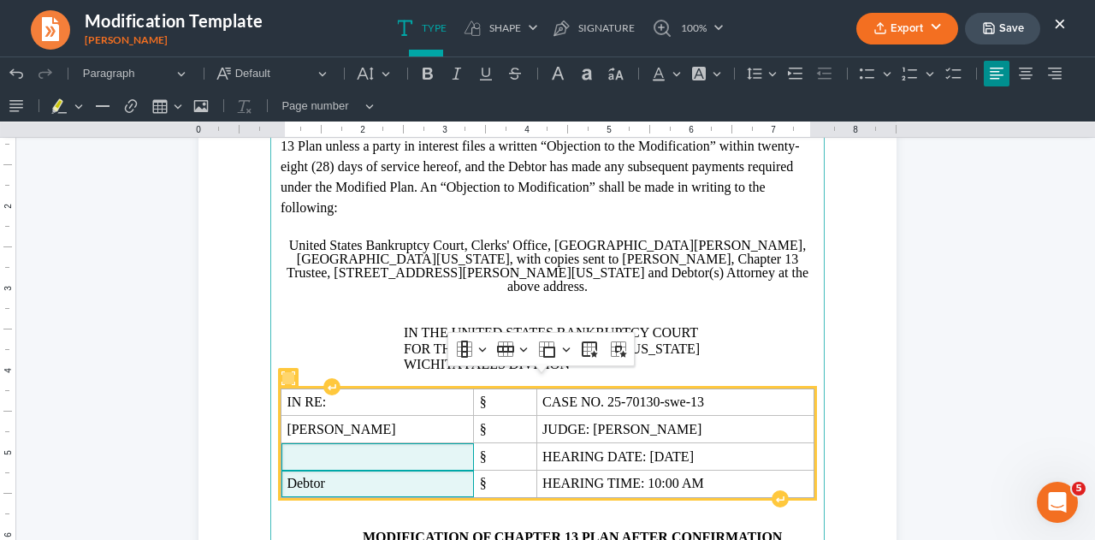
click at [338, 476] on span "Debtor" at bounding box center [377, 483] width 181 height 15
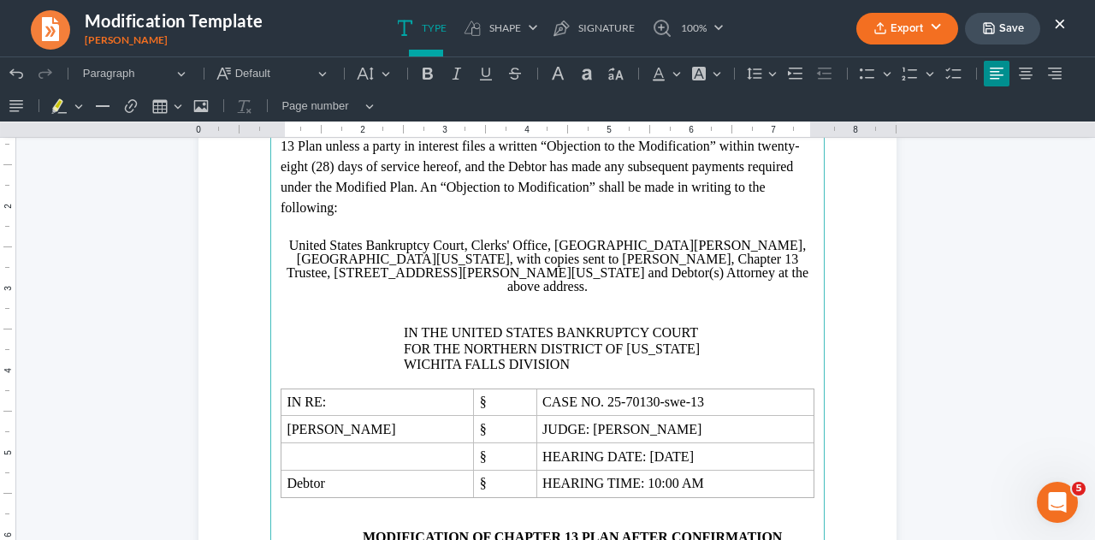
click at [342, 513] on p "Rich Text Editor, page-1-main" at bounding box center [548, 520] width 534 height 15
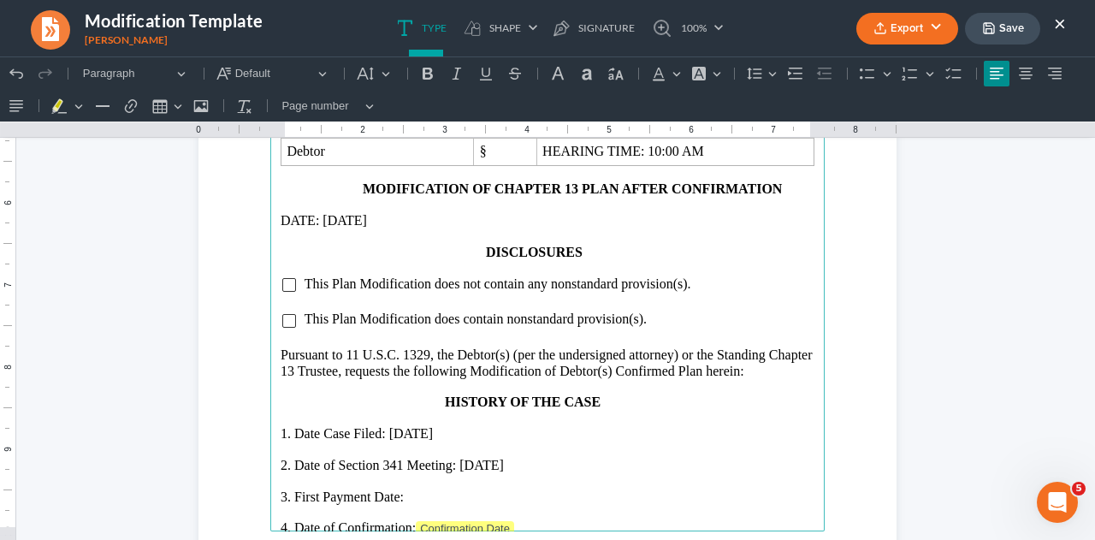
scroll to position [1420, 0]
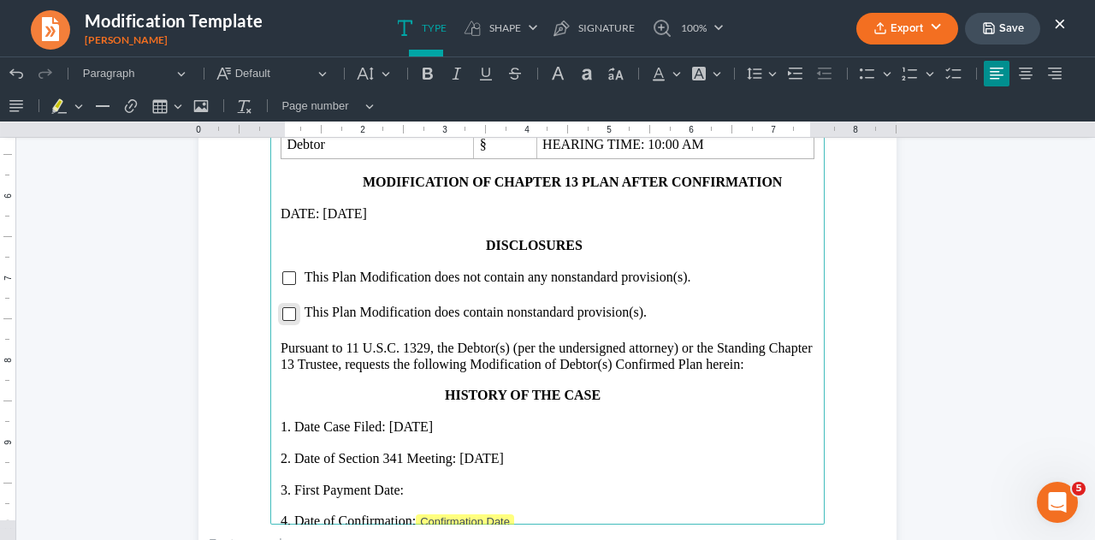
click at [282, 307] on input "Rich Text Editor, page-1-main" at bounding box center [289, 314] width 14 height 14
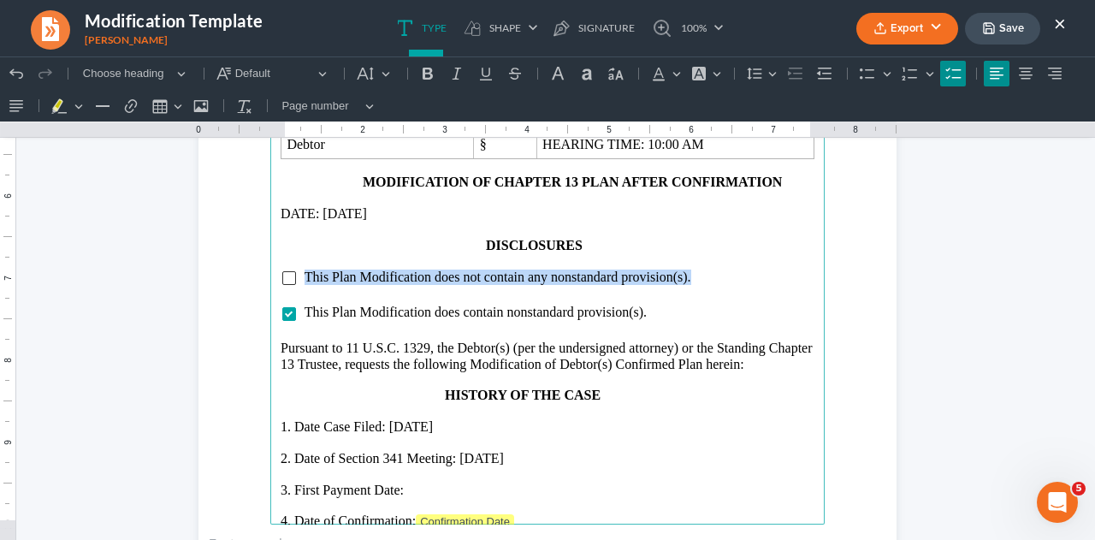
drag, startPoint x: 295, startPoint y: 263, endPoint x: 708, endPoint y: 254, distance: 413.3
click at [708, 269] on ul "This Plan Modification does not contain any nonstandard provision(s)." at bounding box center [548, 276] width 534 height 15
click at [708, 269] on li "This Plan Modification does not contain any nonstandard provision(s)." at bounding box center [559, 276] width 511 height 15
drag, startPoint x: 296, startPoint y: 259, endPoint x: 523, endPoint y: 283, distance: 228.0
click at [523, 283] on main "13 Plan unless a party in interest files a written “Objection to the Modificati…" at bounding box center [547, 154] width 554 height 739
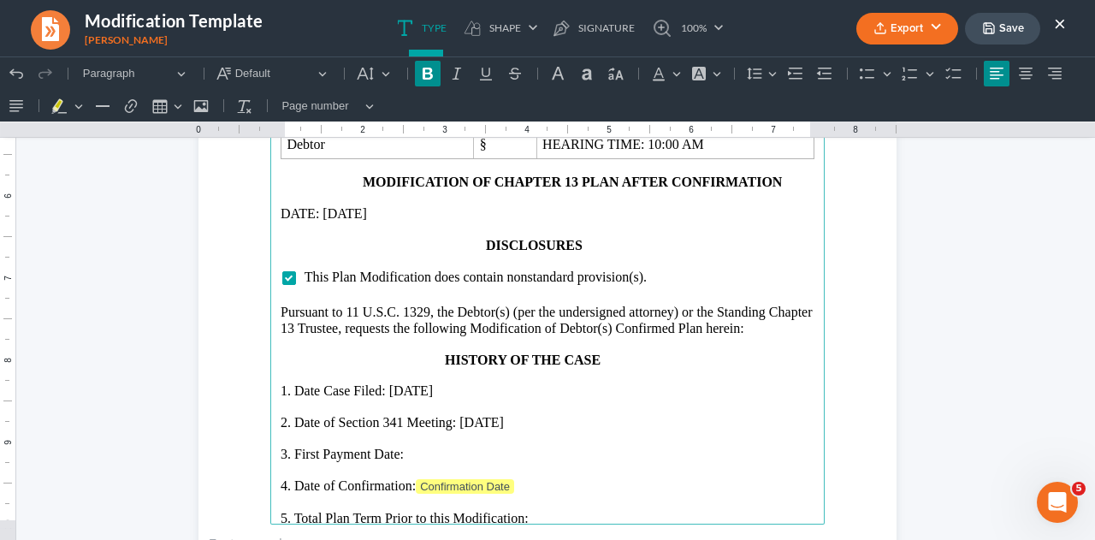
click at [424, 447] on p "3. First Payment Date:" at bounding box center [548, 454] width 534 height 15
click at [521, 478] on p "4. Date of Confirmation: Confirmation Date" at bounding box center [548, 486] width 534 height 17
click at [544, 509] on p "5. Total Plan Term Prior to this Modification:" at bounding box center [548, 516] width 534 height 15
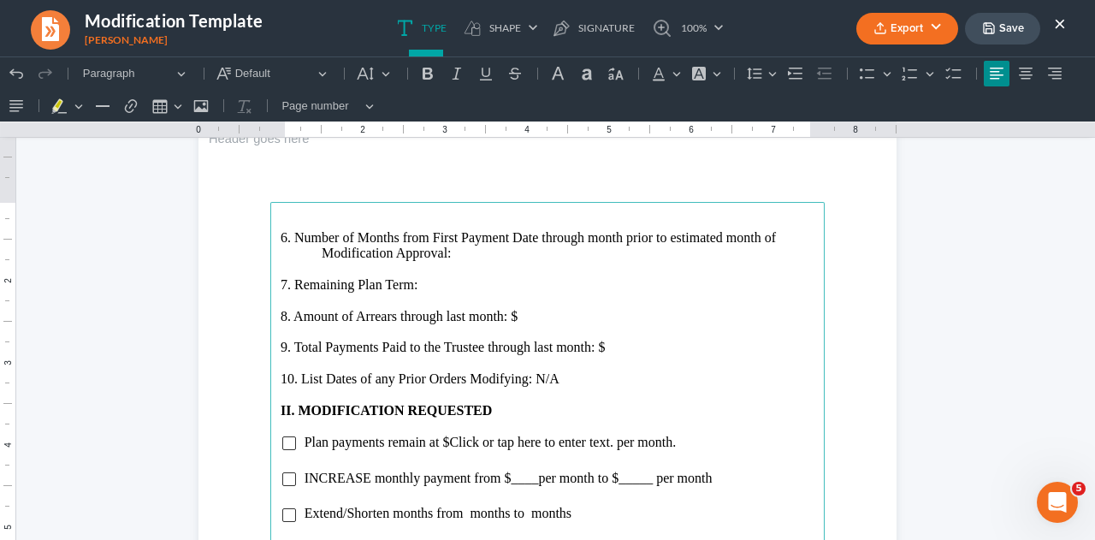
scroll to position [1950, 0]
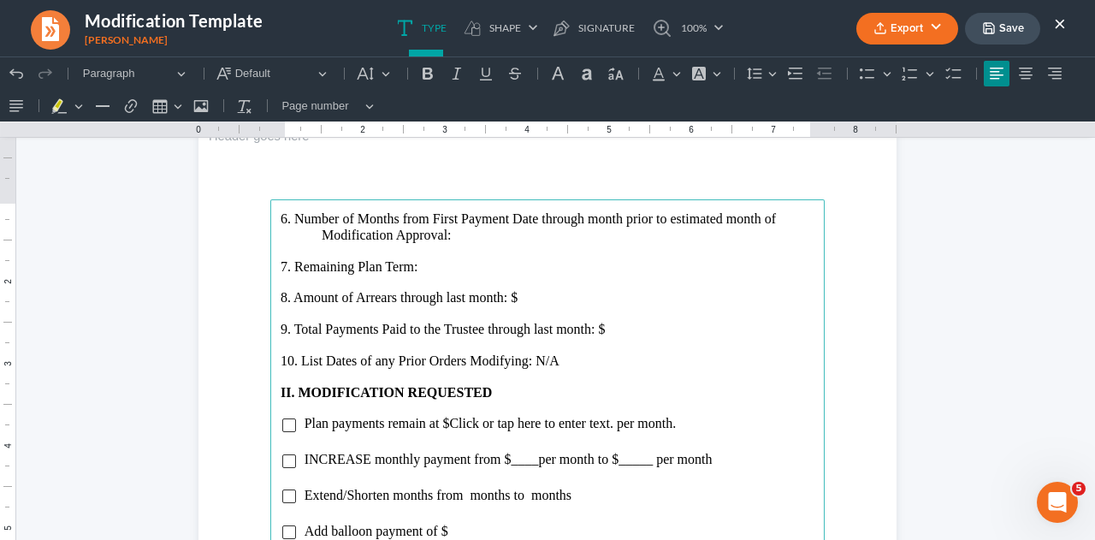
click at [460, 234] on p "6. Number of Months from First Payment Date through month prior to estimated mo…" at bounding box center [548, 227] width 534 height 32
click at [428, 265] on p "7. Remaining Plan Term:" at bounding box center [548, 266] width 534 height 15
click at [518, 297] on p "8. Amount of Arrears through last month: $" at bounding box center [548, 297] width 534 height 15
click at [608, 328] on p "9. Total Payments Paid to the Trustee through last month: $" at bounding box center [548, 329] width 534 height 15
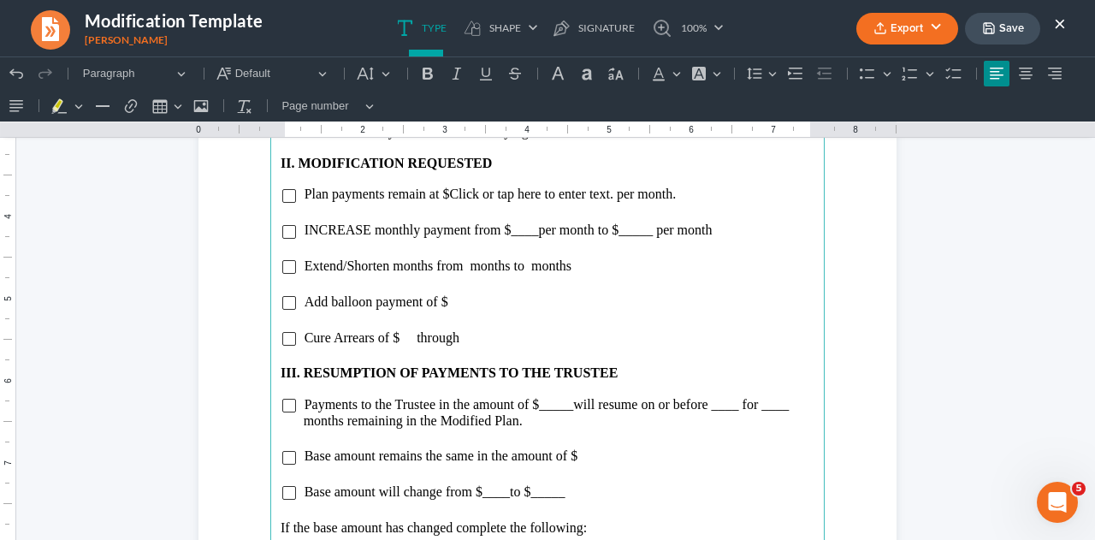
scroll to position [2173, 0]
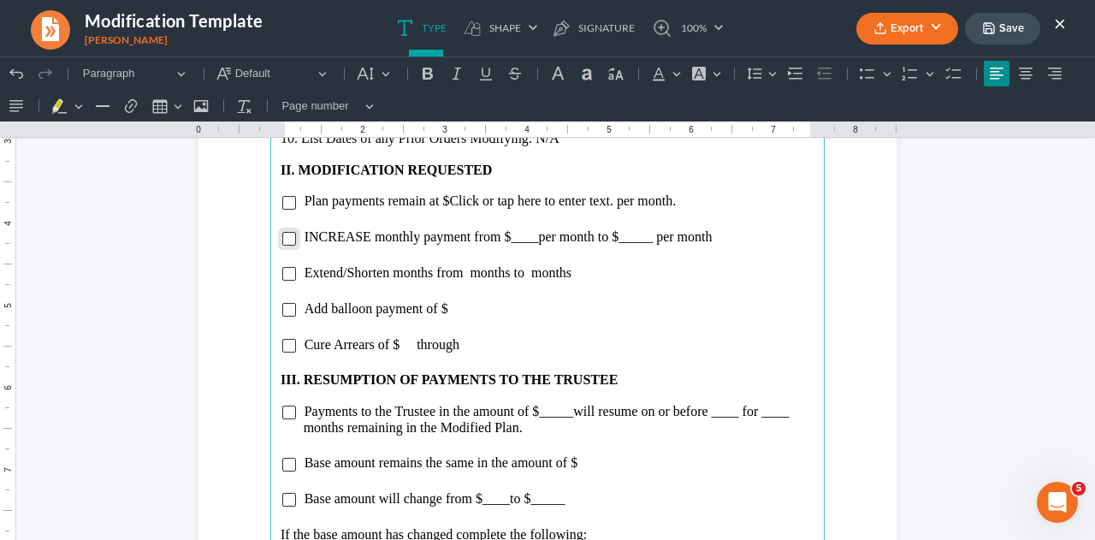
click at [285, 235] on input "Rich Text Editor, page-2-main" at bounding box center [289, 239] width 14 height 14
click at [311, 234] on span "INCREASE monthly payment from $____ per month to $_____ per month" at bounding box center [509, 236] width 408 height 15
click at [542, 240] on span "per month to $_____ per month" at bounding box center [629, 236] width 174 height 15
click at [662, 247] on main "6. Number of Months from First Payment Date through month prior to estimated mo…" at bounding box center [547, 346] width 554 height 739
click at [664, 241] on span "per month to $_____ per month" at bounding box center [640, 236] width 174 height 15
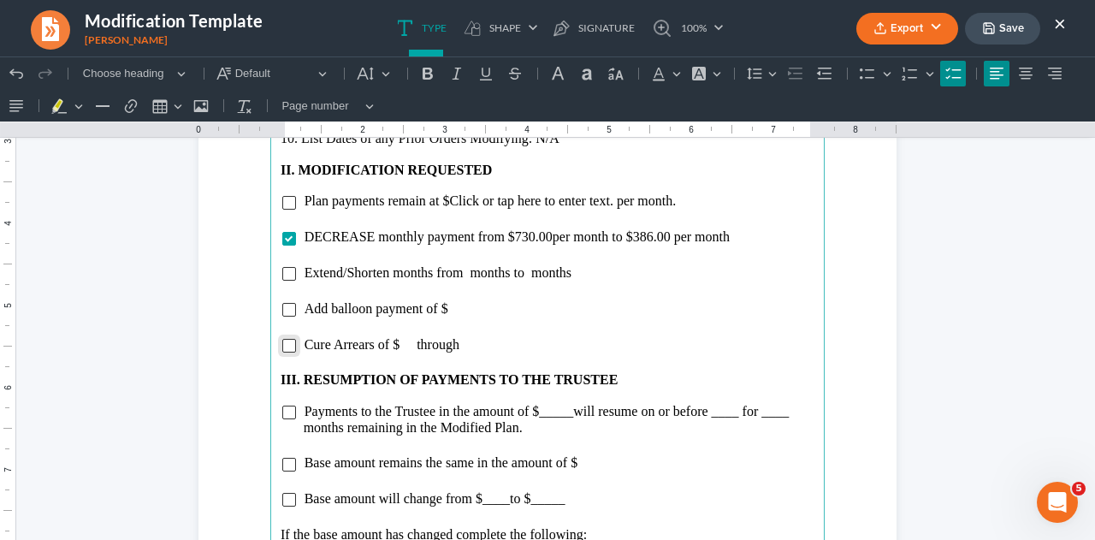
click at [284, 343] on input "Rich Text Editor, page-2-main" at bounding box center [289, 346] width 14 height 14
click at [395, 346] on span "Cure Arrears of $ through" at bounding box center [382, 344] width 155 height 15
click at [479, 345] on span "Cure Arrears of $855.00 through" at bounding box center [394, 344] width 179 height 15
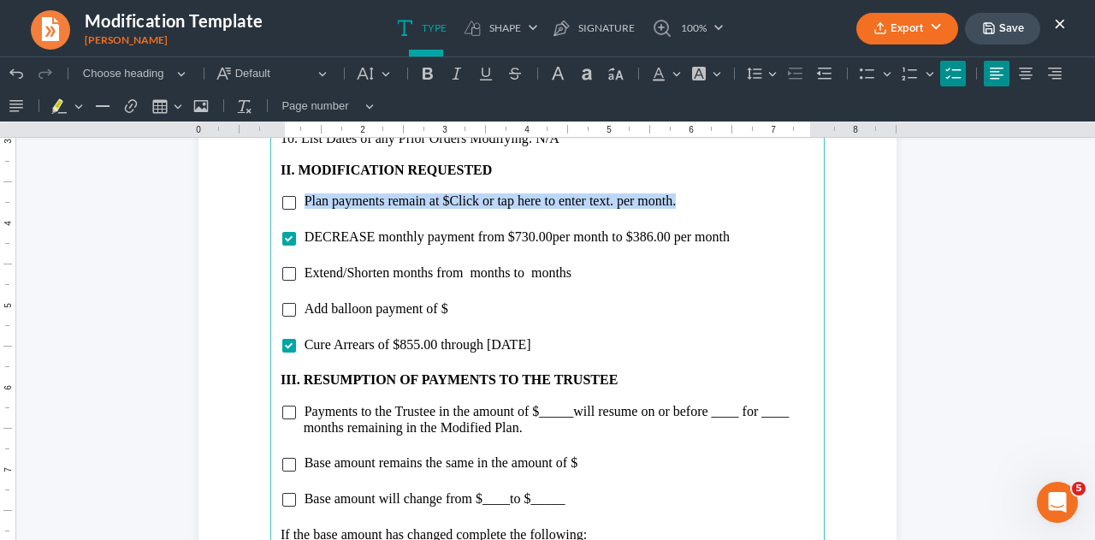
drag, startPoint x: 300, startPoint y: 199, endPoint x: 681, endPoint y: 196, distance: 380.7
click at [681, 196] on li "Plan payments remain at $Click or tap here to enter text. per month." at bounding box center [559, 200] width 511 height 15
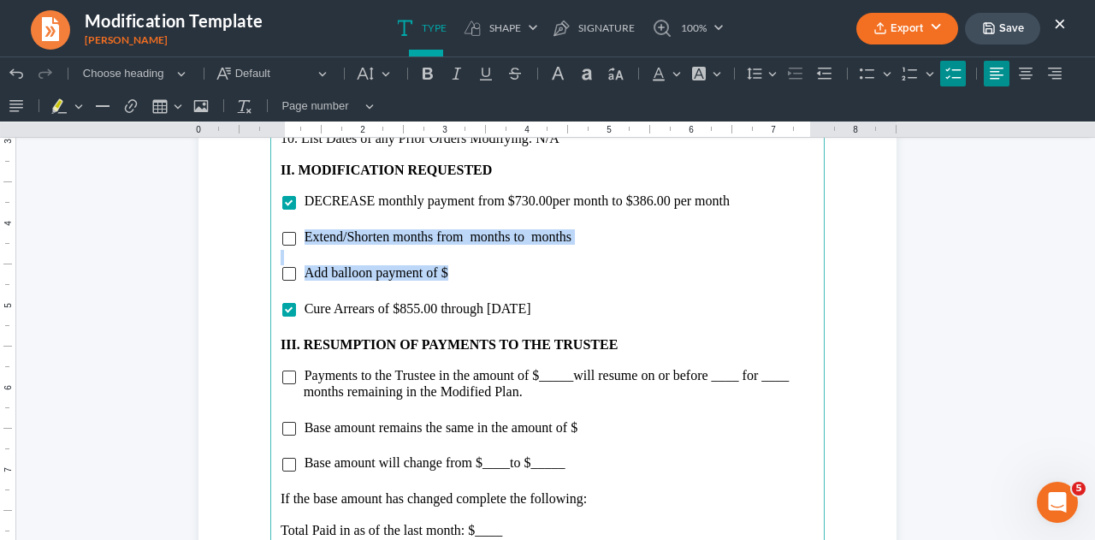
drag, startPoint x: 299, startPoint y: 236, endPoint x: 453, endPoint y: 269, distance: 157.6
click at [453, 269] on main "6. Number of Months from First Payment Date through month prior to estimated mo…" at bounding box center [547, 346] width 554 height 739
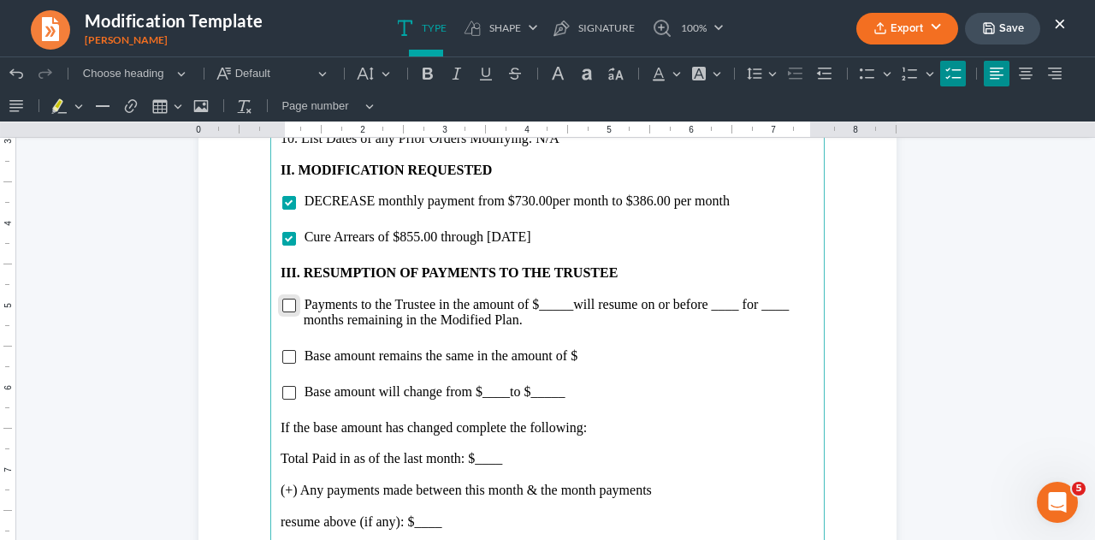
click at [282, 303] on input "Rich Text Editor, page-2-main" at bounding box center [289, 306] width 14 height 14
click at [566, 305] on span "will resume on or before ____ for ____ months remaining in the Modified Plan." at bounding box center [547, 312] width 486 height 30
click at [737, 309] on span "will resume on or before ____ for ____ months remaining in the Modified Plan." at bounding box center [548, 312] width 489 height 30
click at [343, 324] on span "will resume on or before [DATE] for ____ months remaining in the Modified Plan." at bounding box center [557, 312] width 506 height 30
click at [282, 393] on input "Rich Text Editor, page-2-main" at bounding box center [289, 393] width 14 height 14
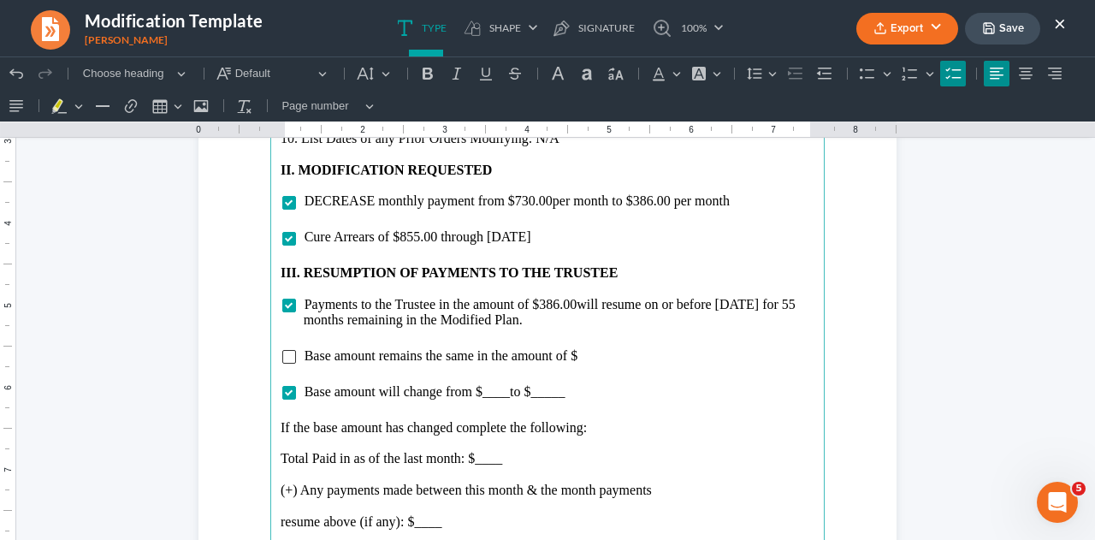
click at [501, 393] on span "Base amount will change from $____ to $_____" at bounding box center [435, 391] width 261 height 15
click at [596, 398] on li "Base amount will change from $43,425.00 to $_____" at bounding box center [559, 391] width 511 height 15
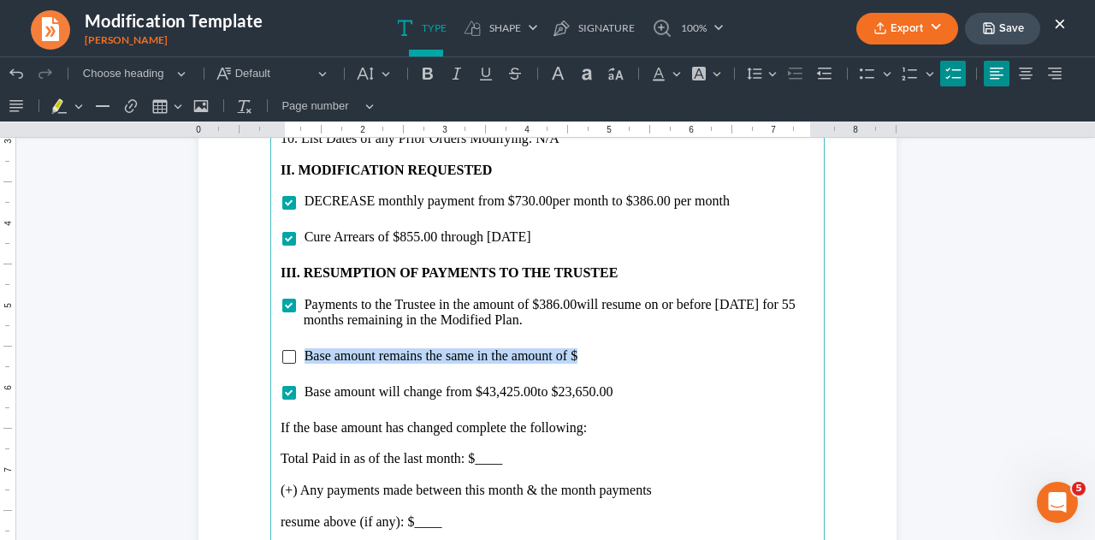
drag, startPoint x: 296, startPoint y: 351, endPoint x: 595, endPoint y: 359, distance: 298.7
click at [595, 359] on ul "Base amount remains the same in the amount of $" at bounding box center [548, 355] width 534 height 15
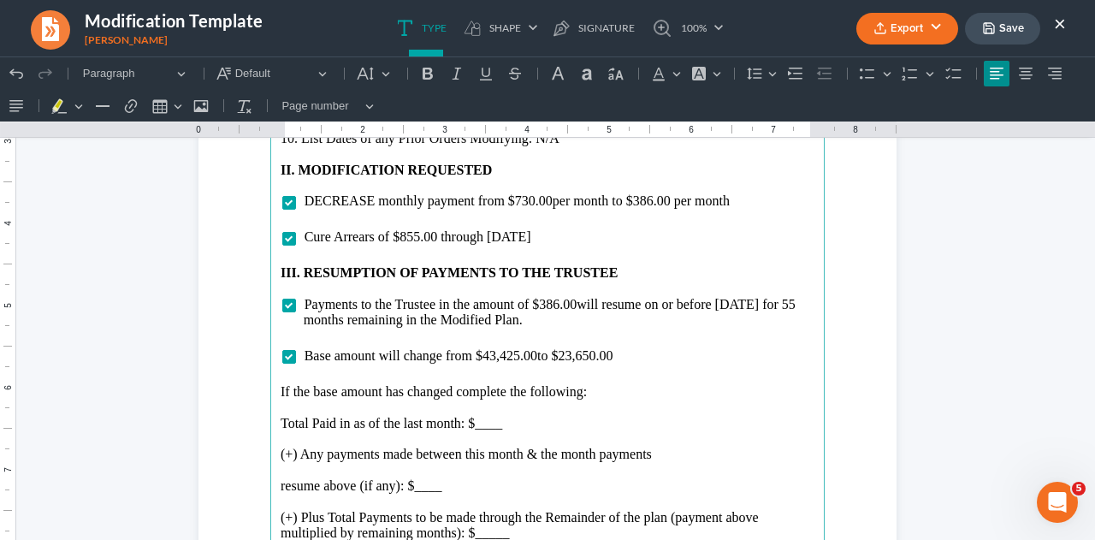
click at [505, 429] on p "Total Paid in as of the last month: $____" at bounding box center [548, 423] width 534 height 15
click at [436, 496] on p "Rich Text Editor, page-2-main" at bounding box center [548, 501] width 534 height 15
click at [445, 488] on p "resume above (if any): $____" at bounding box center [548, 485] width 534 height 15
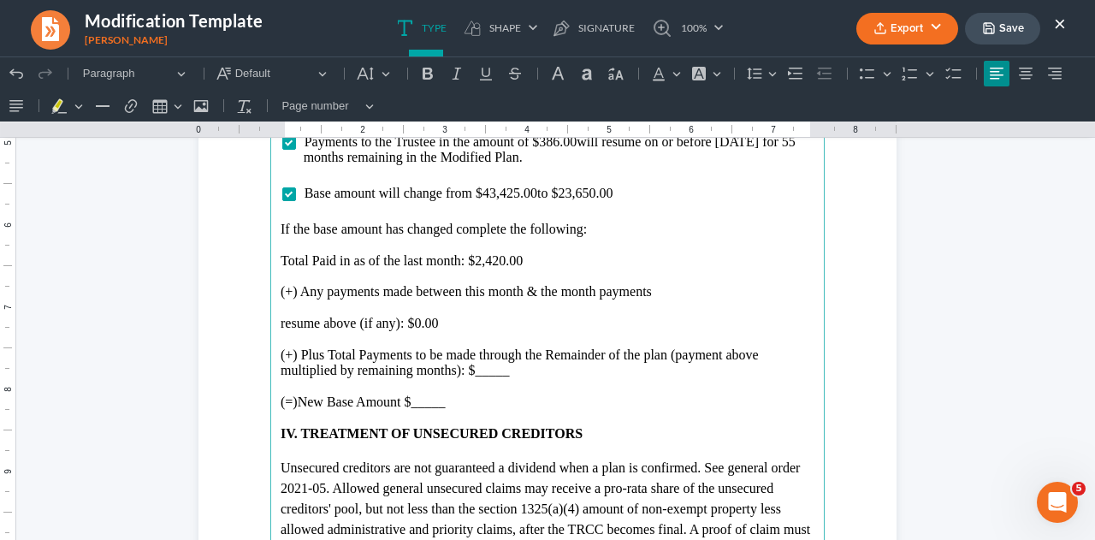
scroll to position [2337, 0]
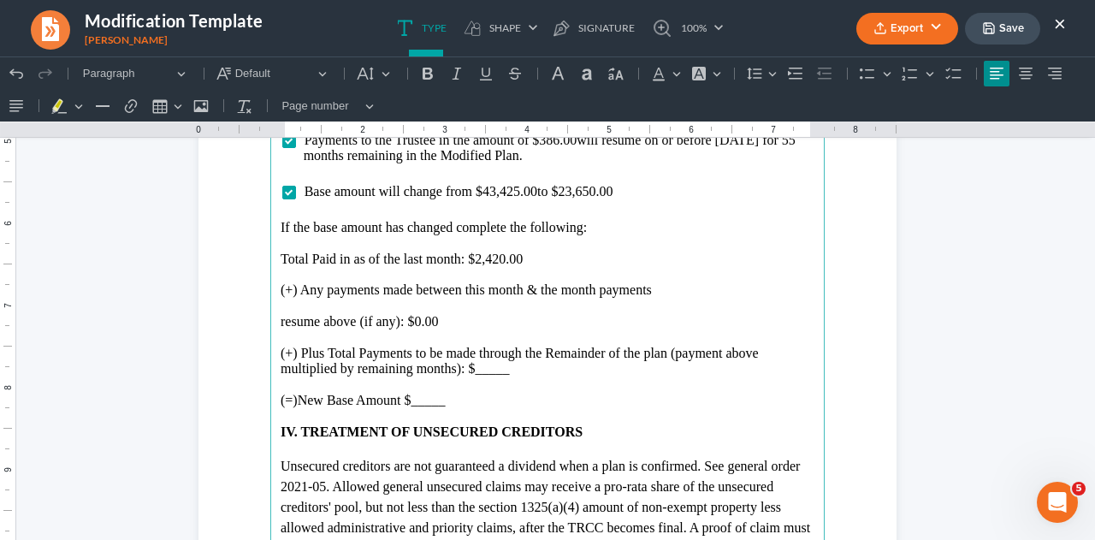
click at [506, 377] on p "Rich Text Editor, page-2-main" at bounding box center [548, 384] width 534 height 15
click at [465, 400] on p "(=)New Base Amount $_____" at bounding box center [548, 400] width 534 height 15
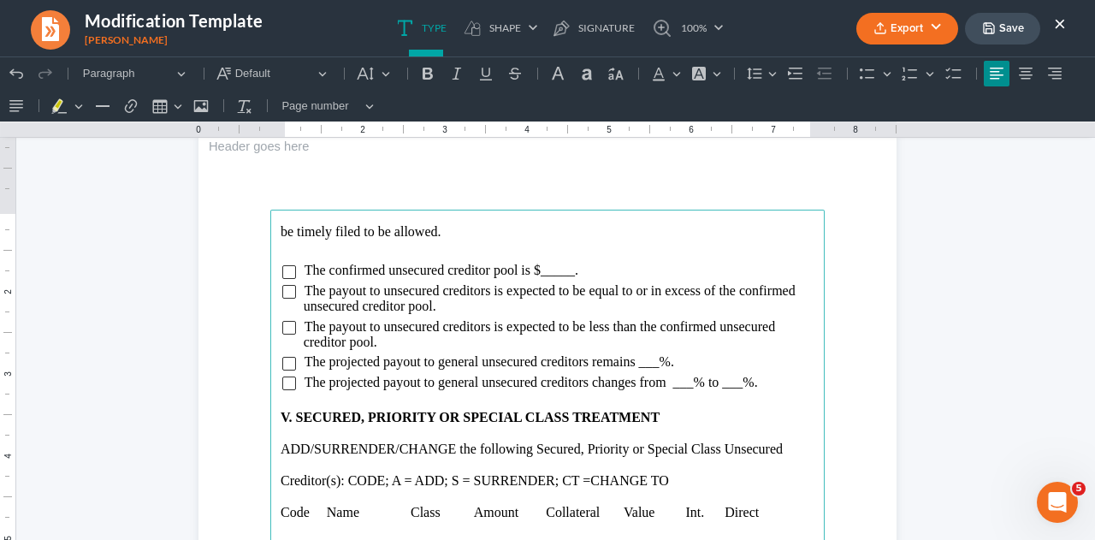
scroll to position [2886, 0]
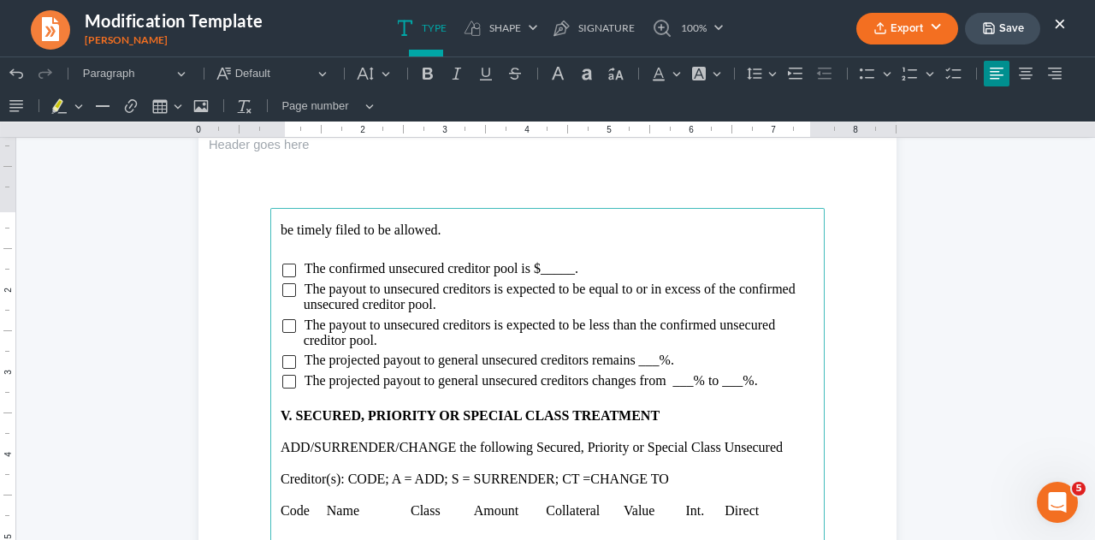
click at [566, 271] on span "The confirmed unsecured creditor pool is $_____." at bounding box center [442, 268] width 274 height 15
click at [282, 269] on input "Rich Text Editor, page-3-main" at bounding box center [289, 270] width 14 height 14
click at [282, 383] on input "Rich Text Editor, page-3-main" at bounding box center [289, 382] width 14 height 14
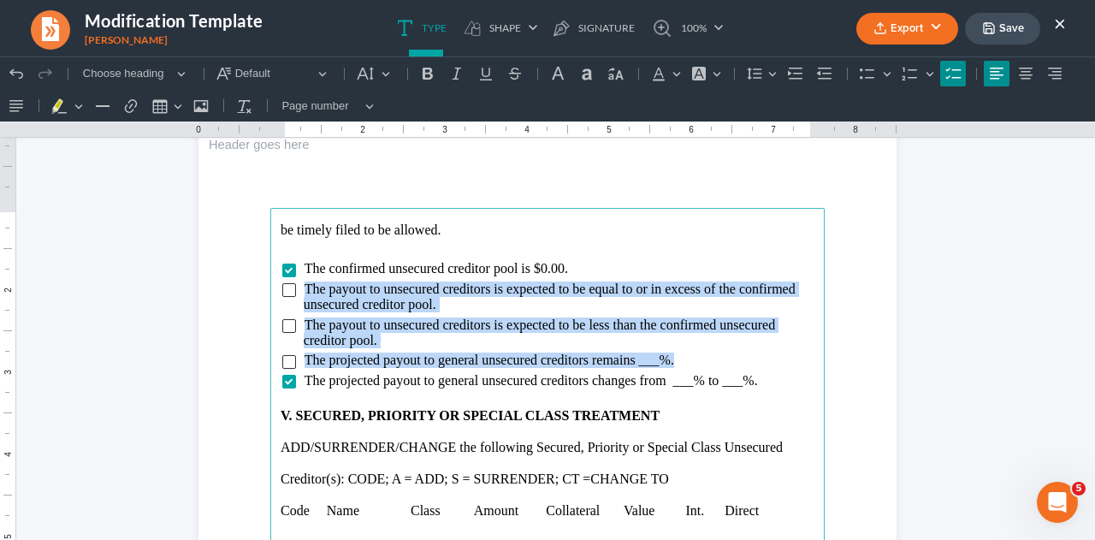
drag, startPoint x: 300, startPoint y: 287, endPoint x: 678, endPoint y: 352, distance: 383.0
click at [678, 352] on ul "The confirmed unsecured creditor pool is $0.00. The payout to unsecured credito…" at bounding box center [548, 324] width 534 height 127
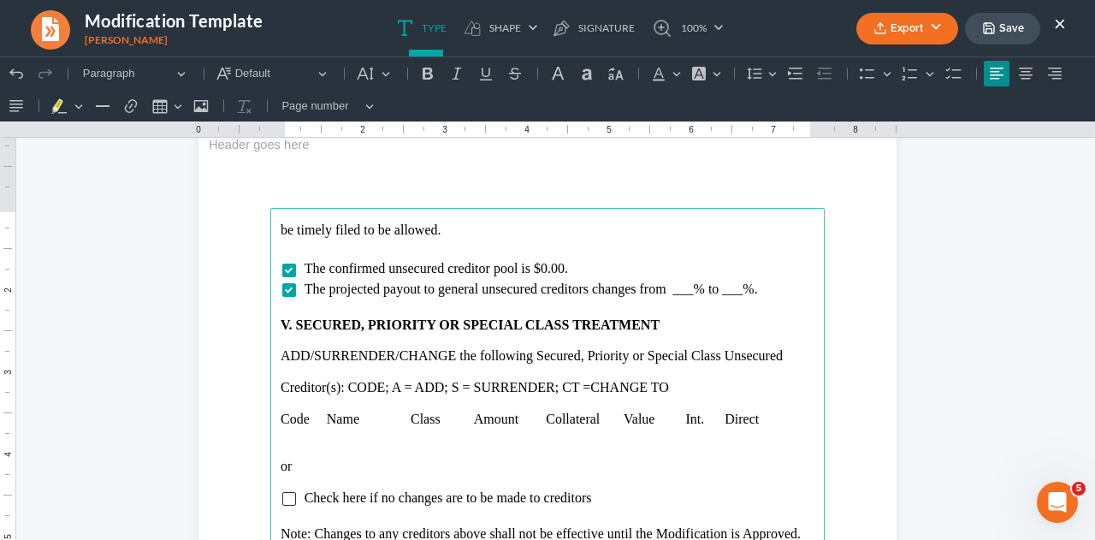
click at [363, 374] on p "Rich Text Editor, page-3-main" at bounding box center [548, 371] width 534 height 15
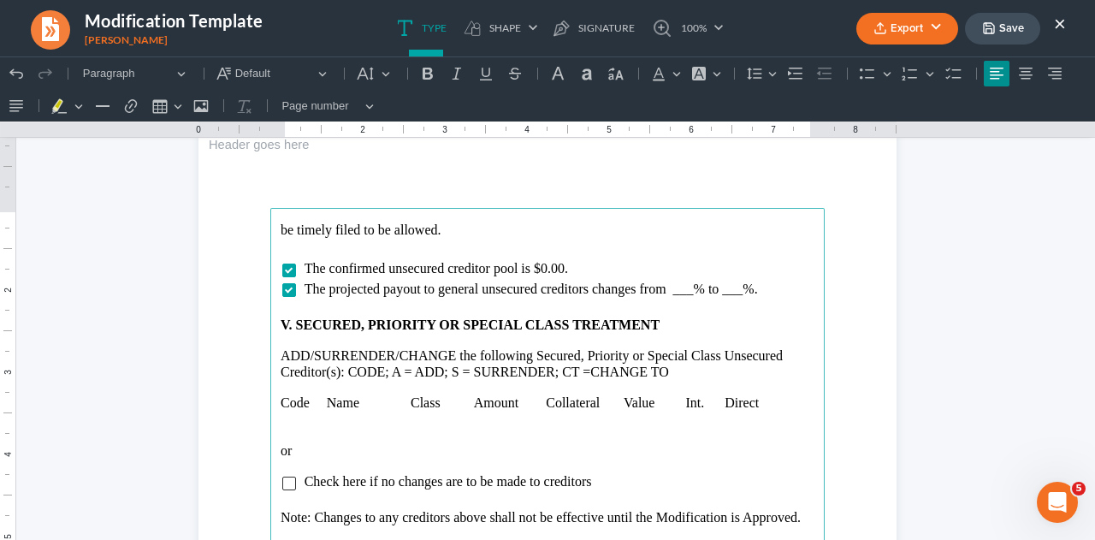
click at [281, 425] on p "Rich Text Editor, page-3-main" at bounding box center [548, 418] width 534 height 15
click at [176, 108] on button "Insert table Insert table" at bounding box center [166, 106] width 38 height 26
click at [243, 133] on div "Editor toolbar" at bounding box center [245, 131] width 10 height 9
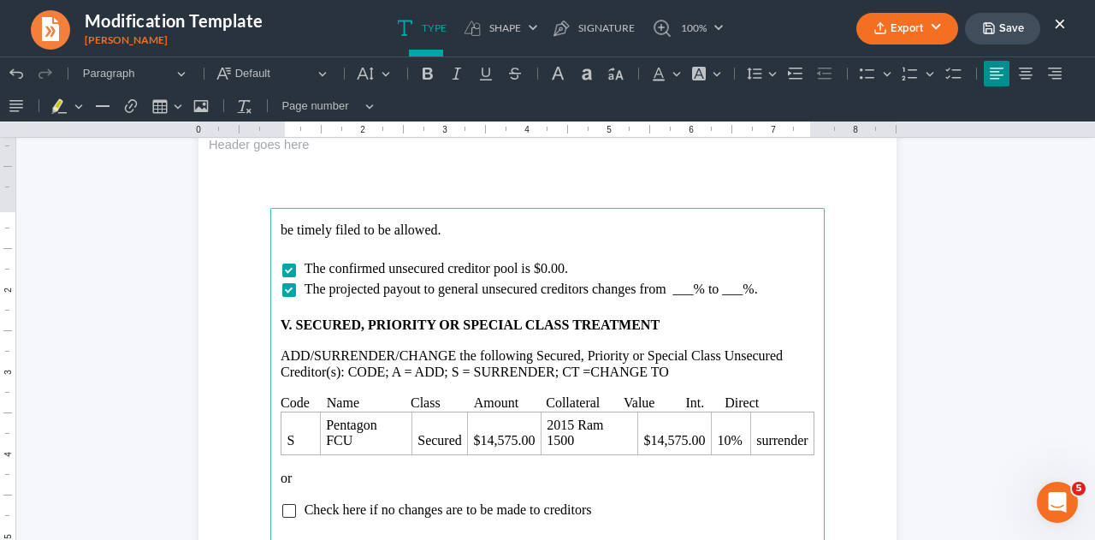
click at [757, 404] on p "Code Name Class Amount Collateral Value Int. Direct" at bounding box center [548, 402] width 534 height 15
click at [323, 398] on p "Code Name Class Amount Collateral Value Int. Treatment" at bounding box center [548, 402] width 534 height 15
click at [481, 399] on p "Code Name Class Amount Collateral Value Int. Treatment" at bounding box center [548, 402] width 534 height 15
click at [619, 398] on p "Code Name Class Amount Collateral Value Int. Treatment" at bounding box center [548, 402] width 534 height 15
click at [698, 401] on p "Code Name Class Amount Collateral Value Int. Treatment" at bounding box center [548, 402] width 534 height 15
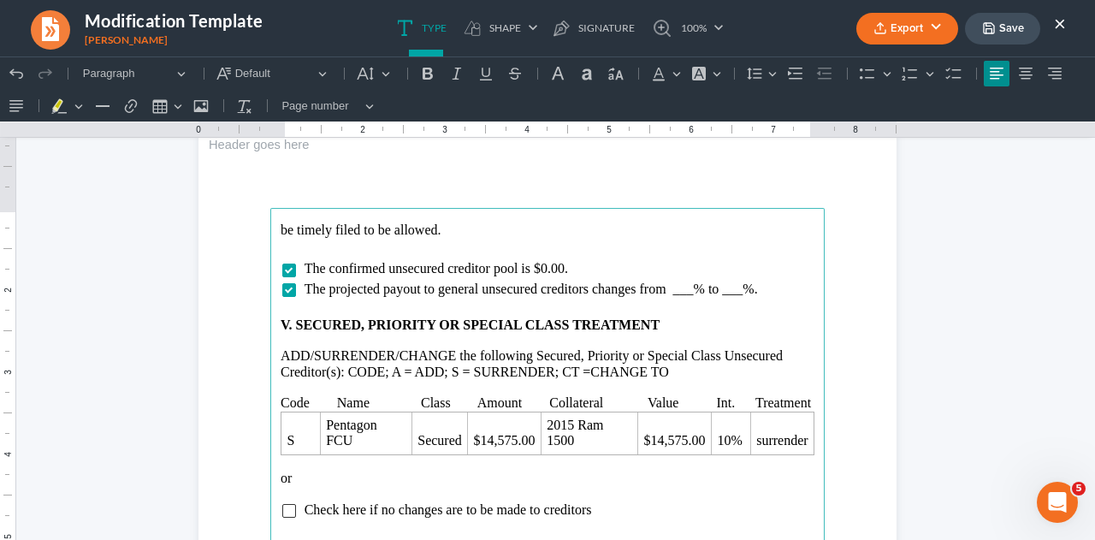
click at [750, 400] on p "Code Name Class Amount Collateral Value Int. Treatment" at bounding box center [548, 402] width 534 height 15
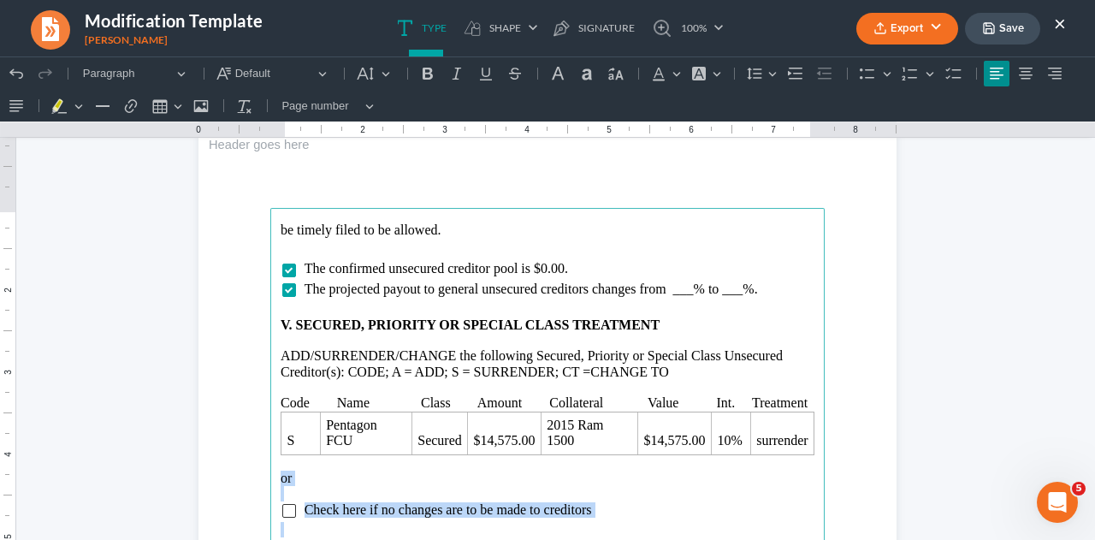
drag, startPoint x: 274, startPoint y: 476, endPoint x: 580, endPoint y: 518, distance: 309.1
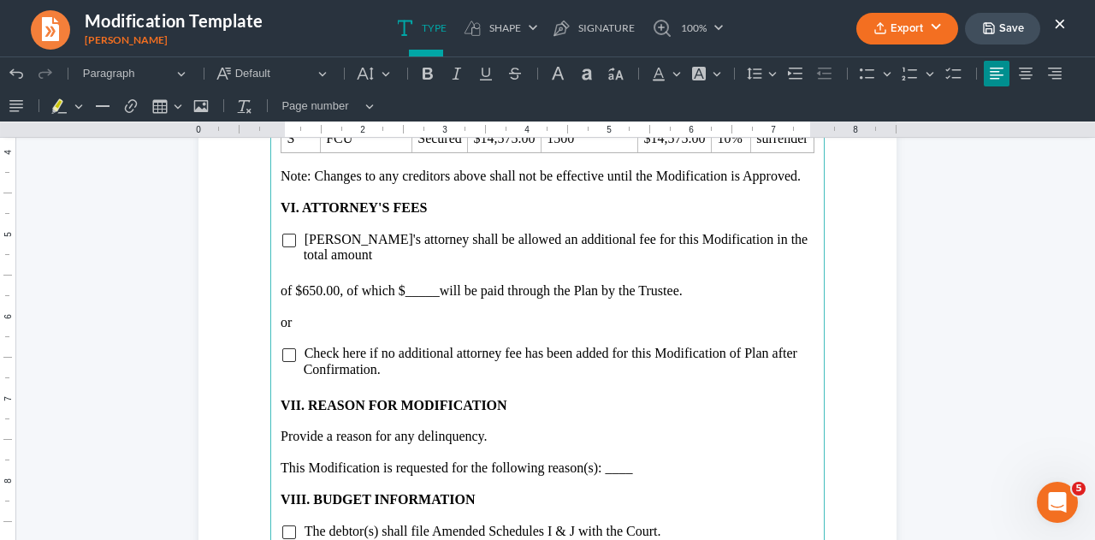
scroll to position [3194, 0]
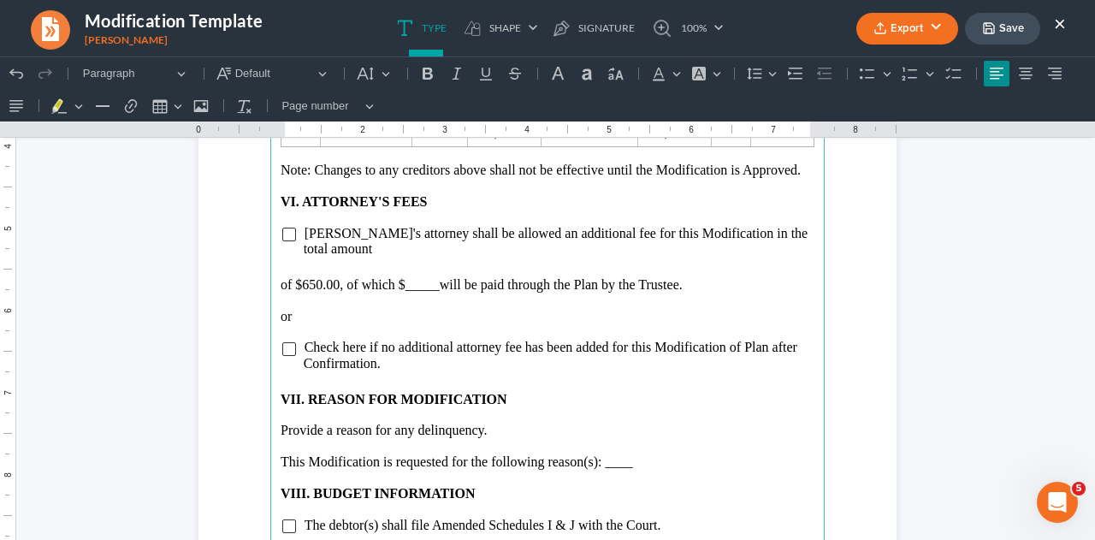
click at [440, 277] on span "will be paid through the Plan by the Trustee." at bounding box center [561, 284] width 243 height 15
click at [282, 234] on input "Rich Text Editor, page-3-main" at bounding box center [289, 235] width 14 height 14
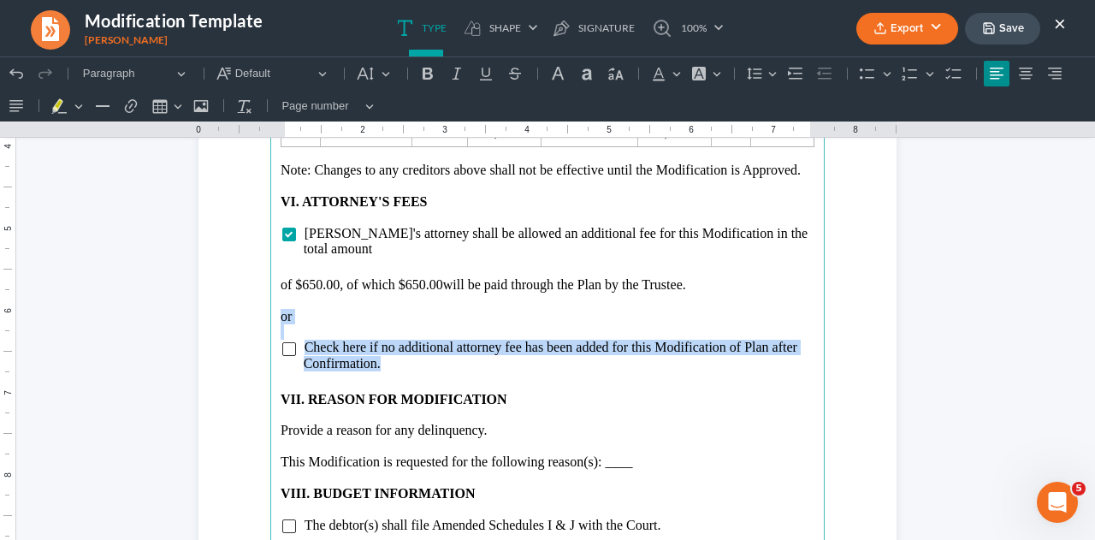
drag, startPoint x: 271, startPoint y: 299, endPoint x: 421, endPoint y: 353, distance: 159.4
click at [421, 353] on main "be timely filed to be allowed. The confirmed unsecured creditor pool is $0.00. …" at bounding box center [547, 269] width 554 height 739
click at [421, 353] on li "Check here if no additional attorney fee has been added for this Modification o…" at bounding box center [559, 356] width 511 height 32
drag, startPoint x: 268, startPoint y: 301, endPoint x: 397, endPoint y: 355, distance: 140.0
click at [397, 355] on main "be timely filed to be allowed. The confirmed unsecured creditor pool is $0.00. …" at bounding box center [547, 269] width 554 height 739
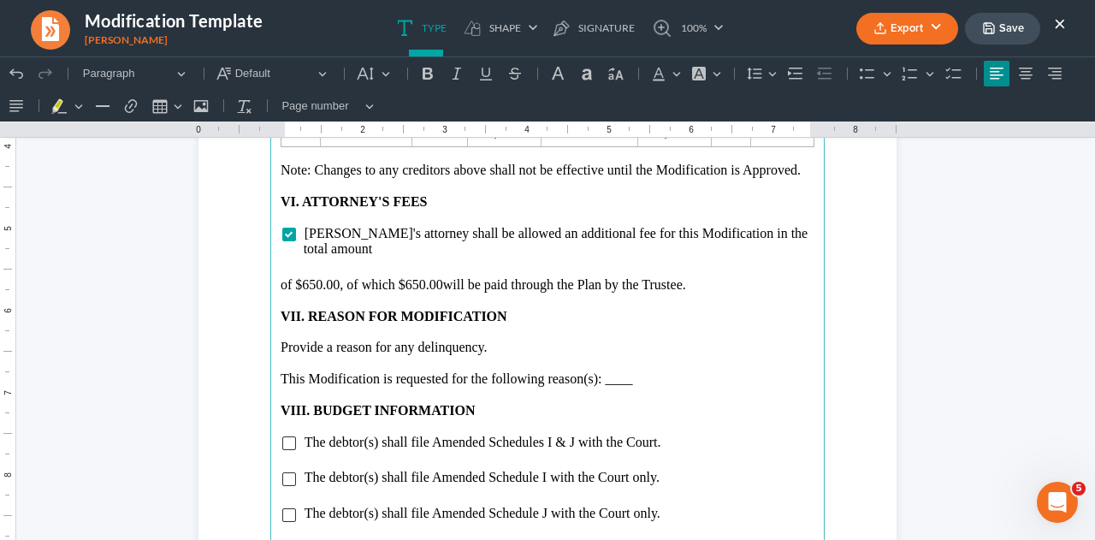
click at [628, 371] on p "This Modification is requested for the following reason(s): ____" at bounding box center [548, 378] width 534 height 15
click at [283, 508] on input "Rich Text Editor, page-3-main" at bounding box center [289, 515] width 14 height 14
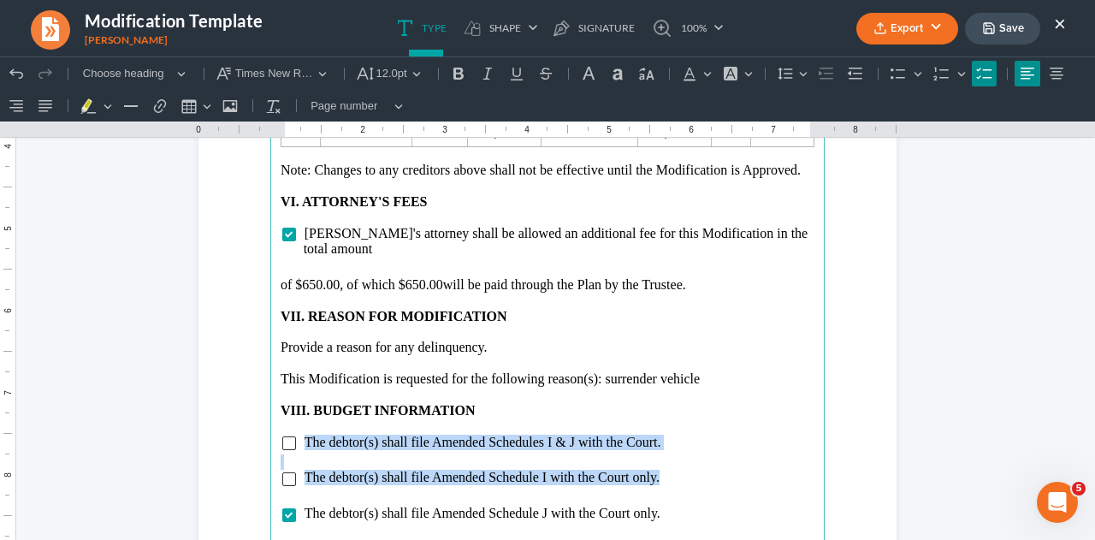
drag, startPoint x: 294, startPoint y: 425, endPoint x: 665, endPoint y: 458, distance: 371.8
click at [665, 458] on main "be timely filed to be allowed. The confirmed unsecured creditor pool is $0.00. …" at bounding box center [547, 269] width 554 height 739
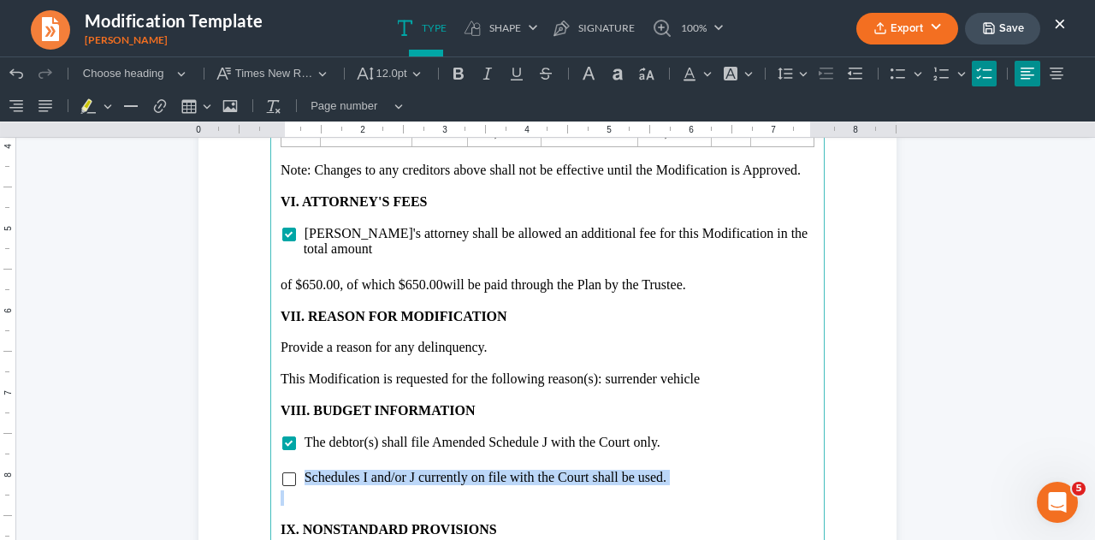
drag, startPoint x: 299, startPoint y: 460, endPoint x: 510, endPoint y: 479, distance: 212.1
click at [510, 479] on main "be timely filed to be allowed. The confirmed unsecured creditor pool is $0.00. …" at bounding box center [547, 269] width 554 height 739
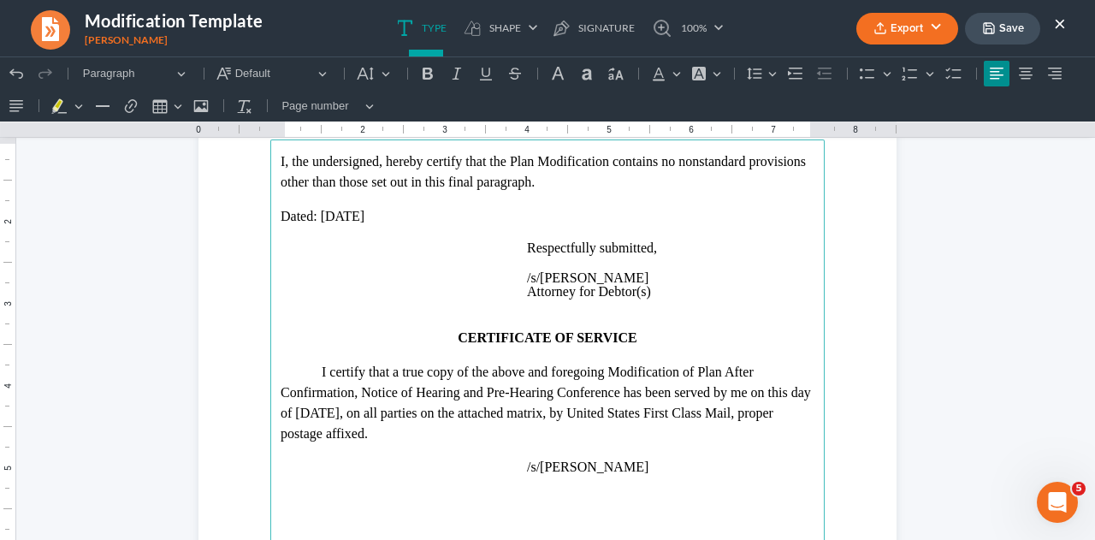
scroll to position [3978, 0]
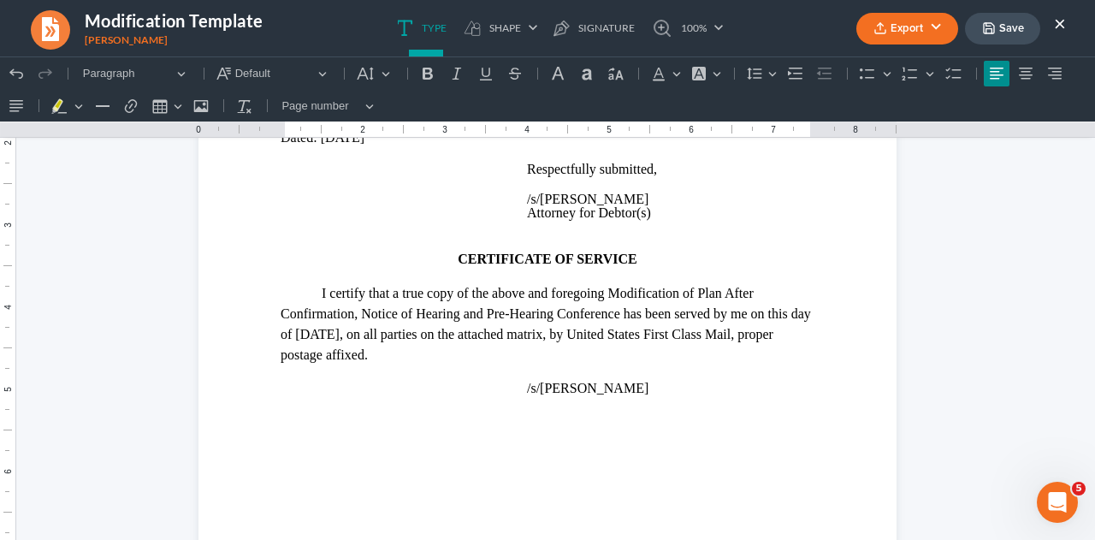
click at [1015, 35] on button "Save" at bounding box center [1002, 29] width 75 height 32
click at [915, 24] on button "Export" at bounding box center [907, 29] width 102 height 32
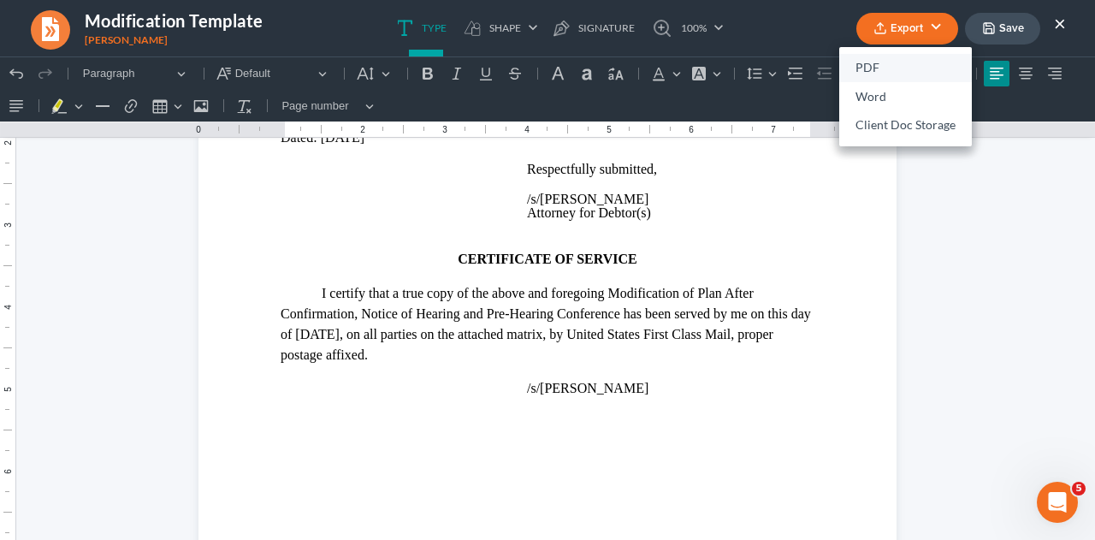
click at [869, 71] on link "PDF" at bounding box center [905, 68] width 133 height 29
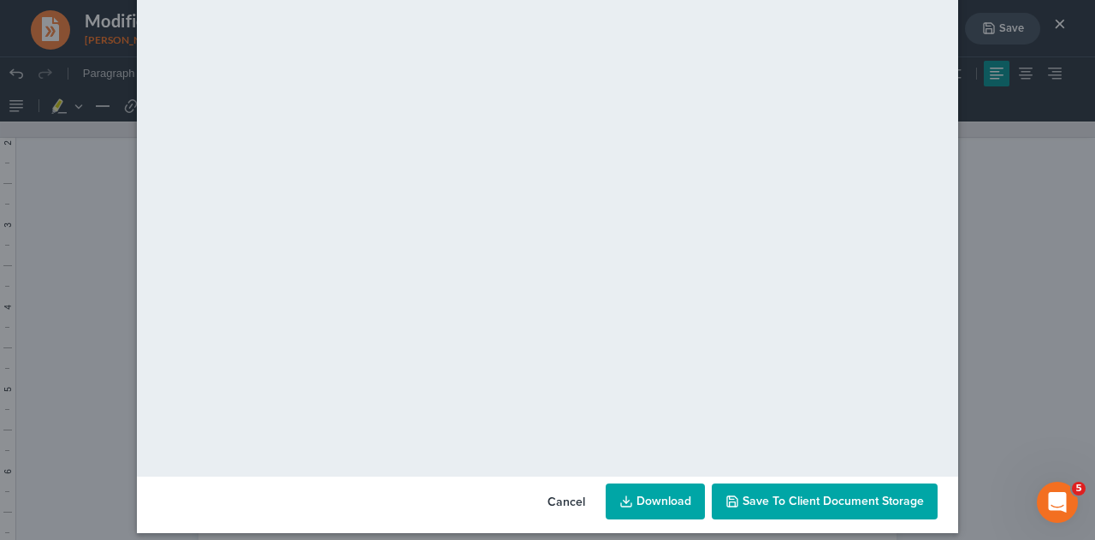
scroll to position [175, 0]
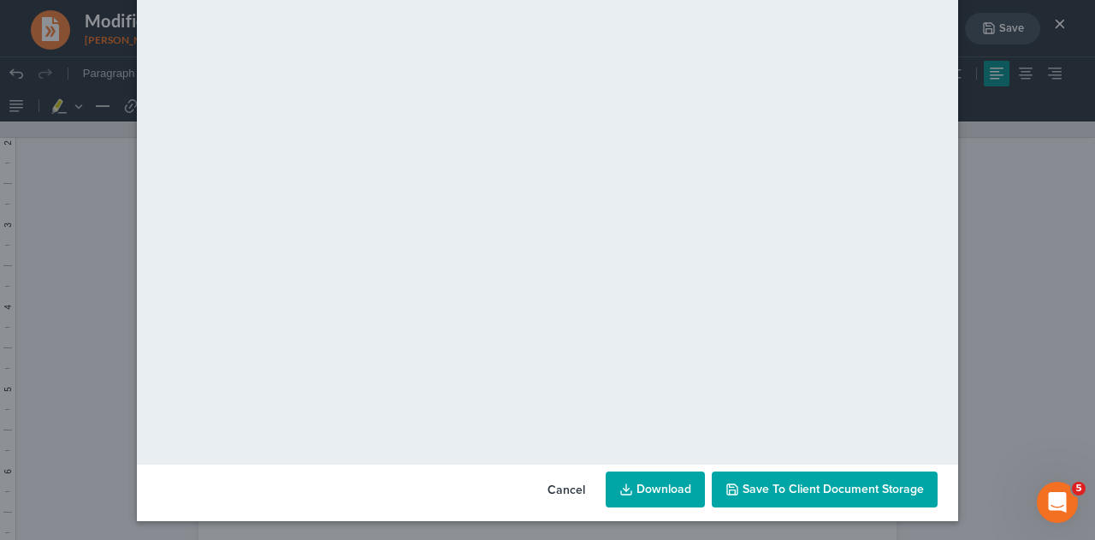
click at [732, 485] on icon "button" at bounding box center [732, 489] width 10 height 10
